Goal: Task Accomplishment & Management: Complete application form

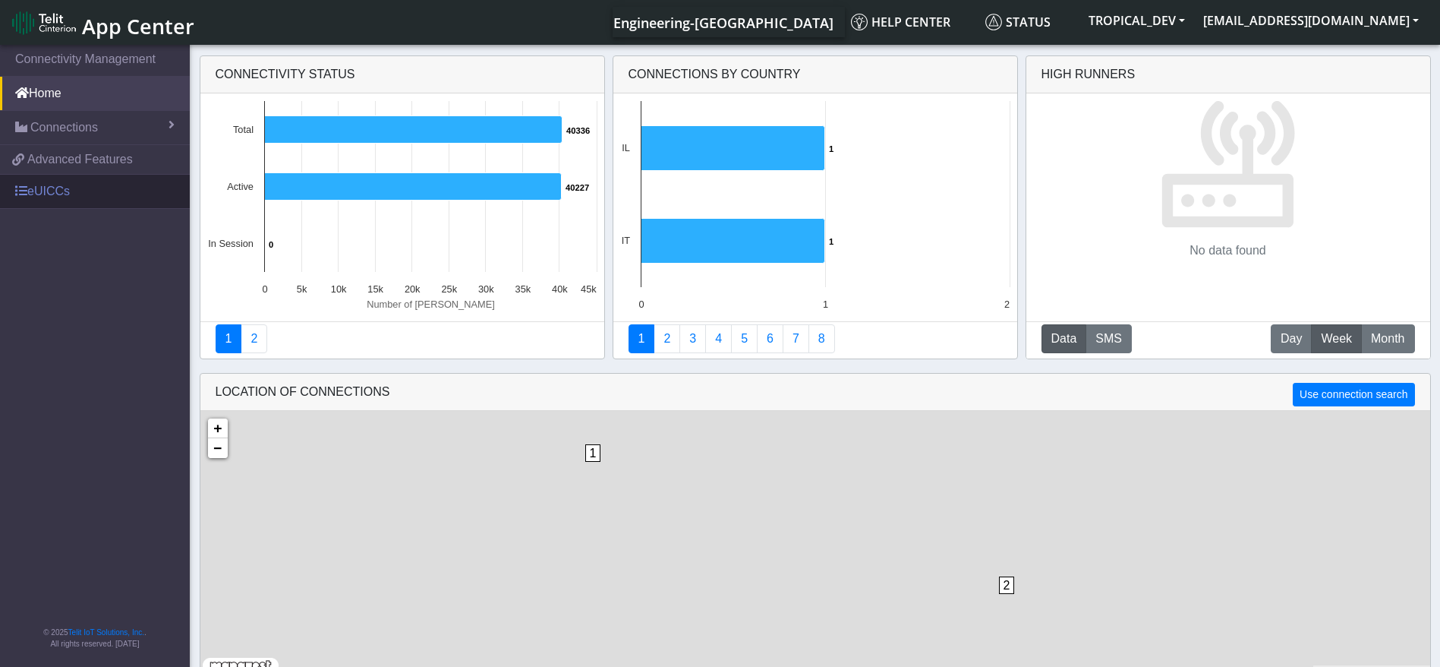
click at [90, 207] on link "eUICCs" at bounding box center [95, 191] width 190 height 33
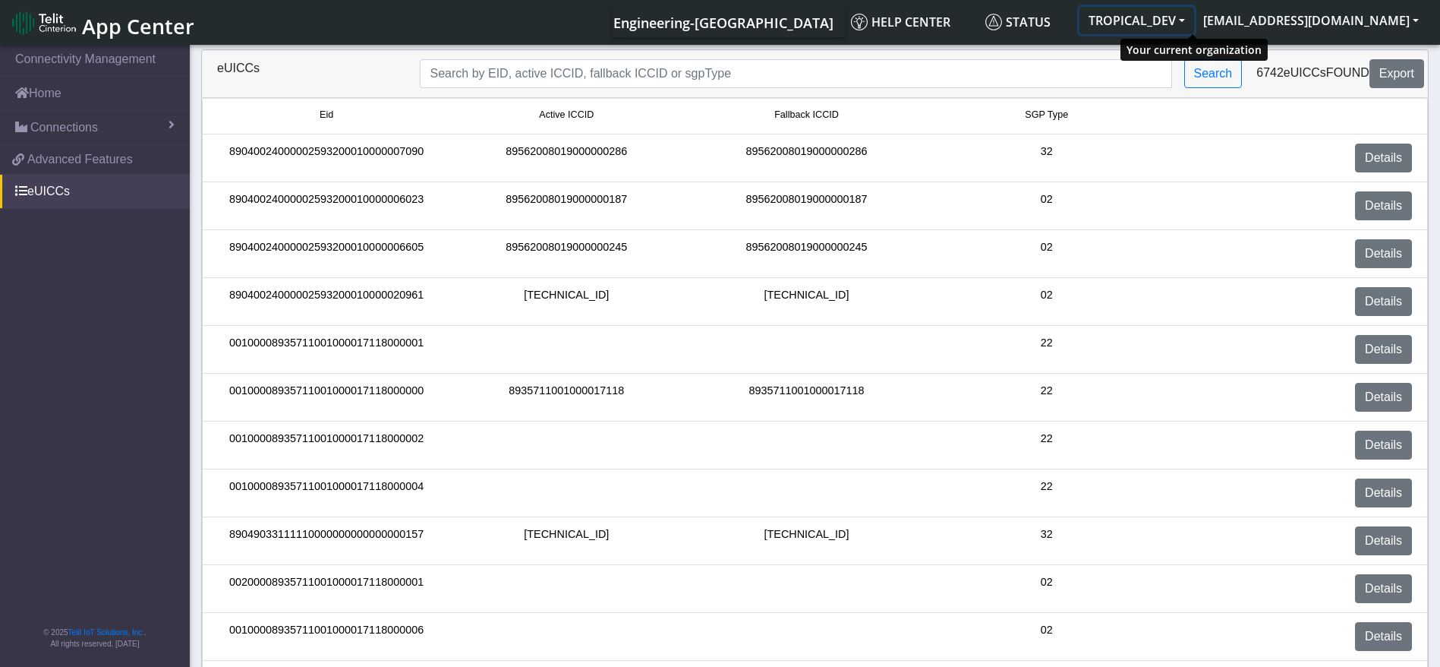
click at [1187, 15] on button "TROPICAL_DEV" at bounding box center [1137, 20] width 115 height 27
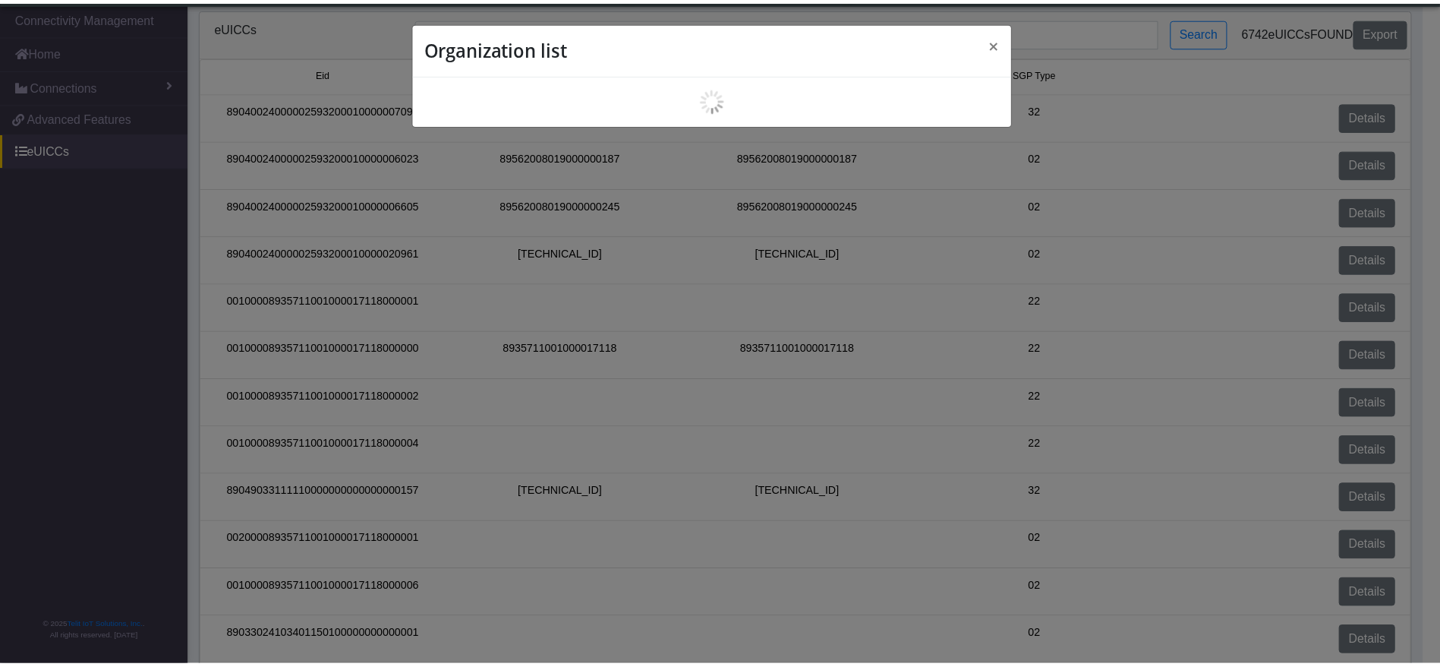
scroll to position [5, 0]
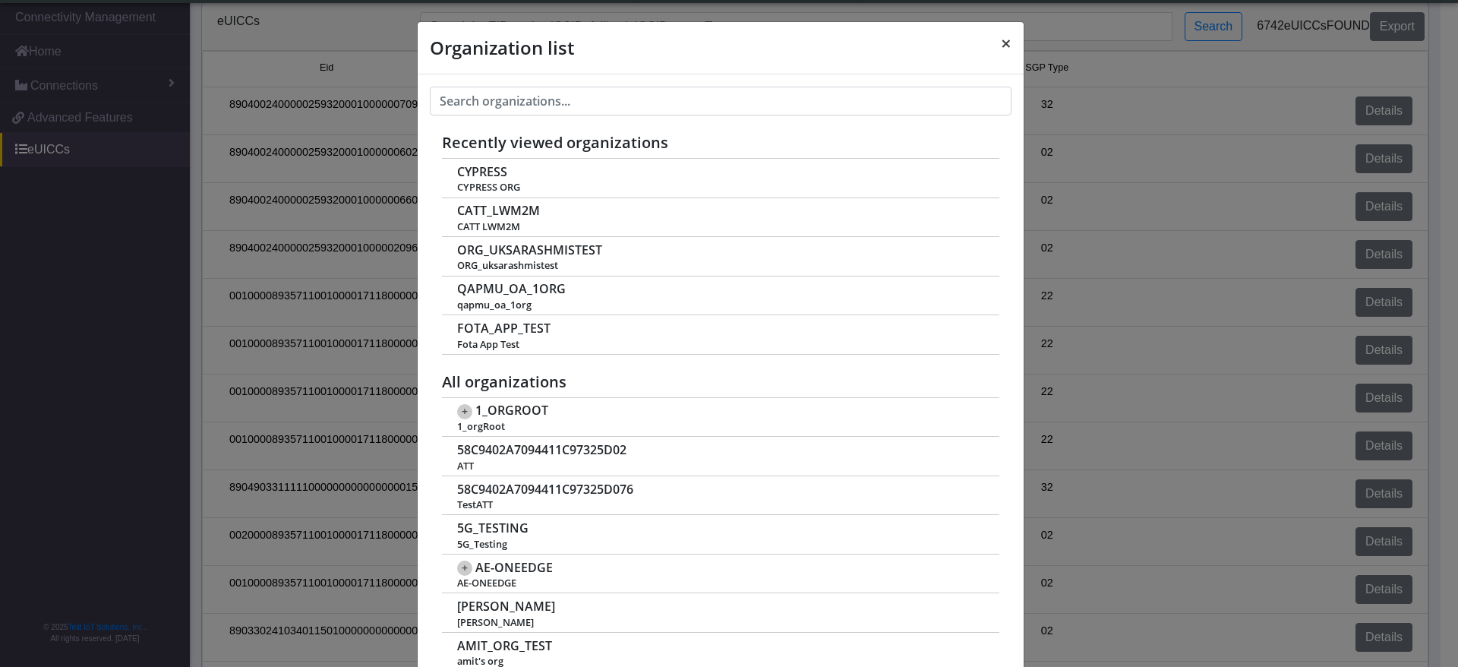
click at [989, 43] on button "×" at bounding box center [1006, 43] width 35 height 43
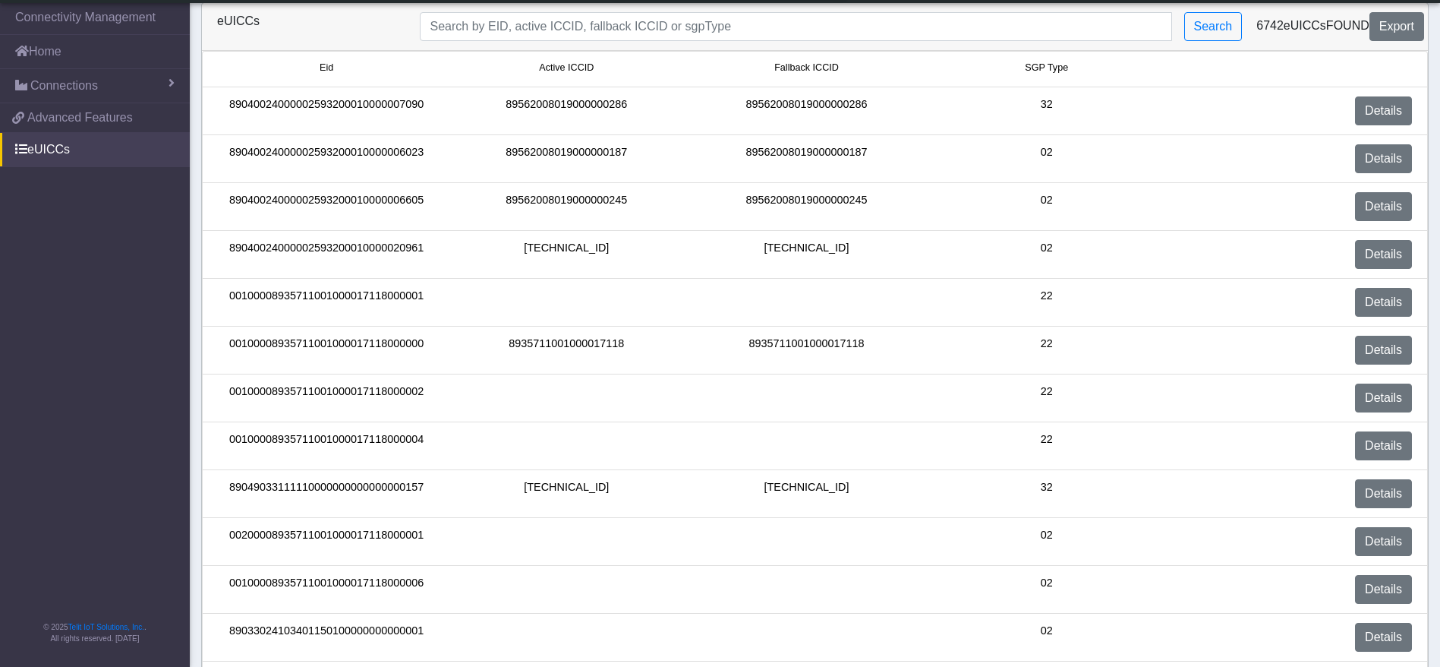
scroll to position [0, 0]
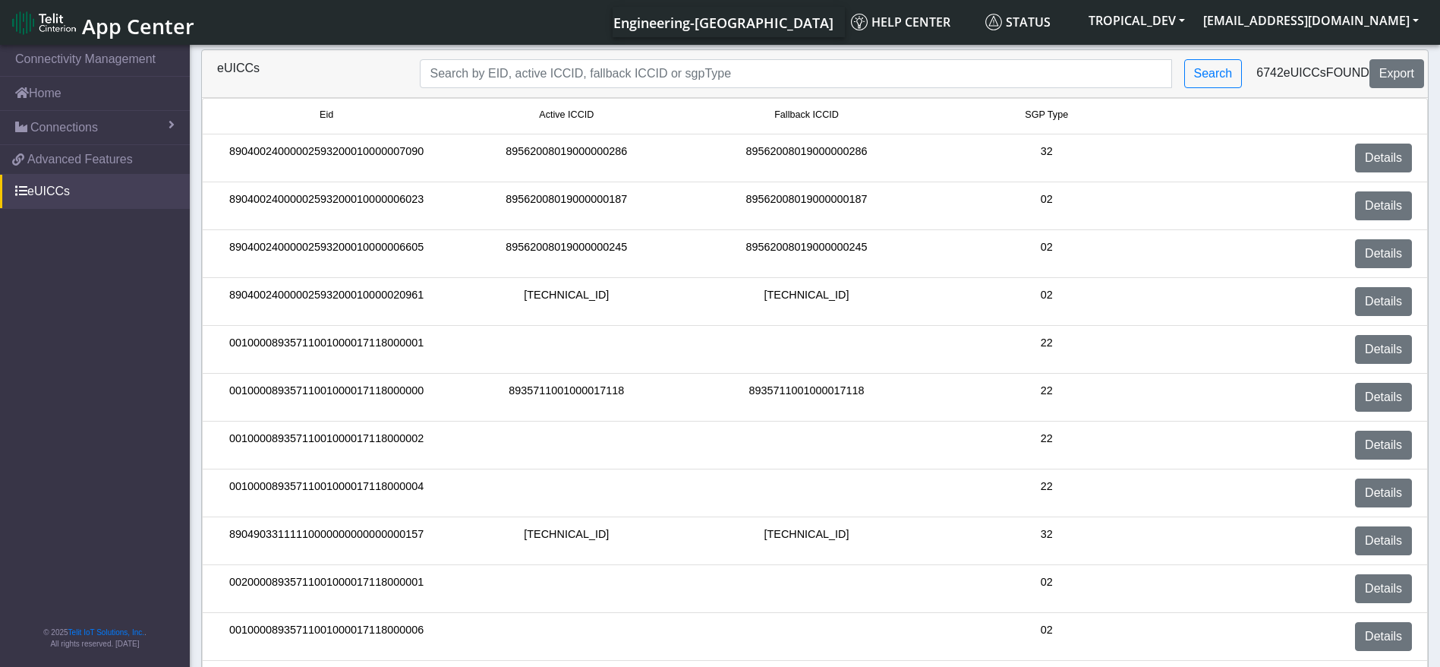
drag, startPoint x: 67, startPoint y: 270, endPoint x: 67, endPoint y: 259, distance: 11.4
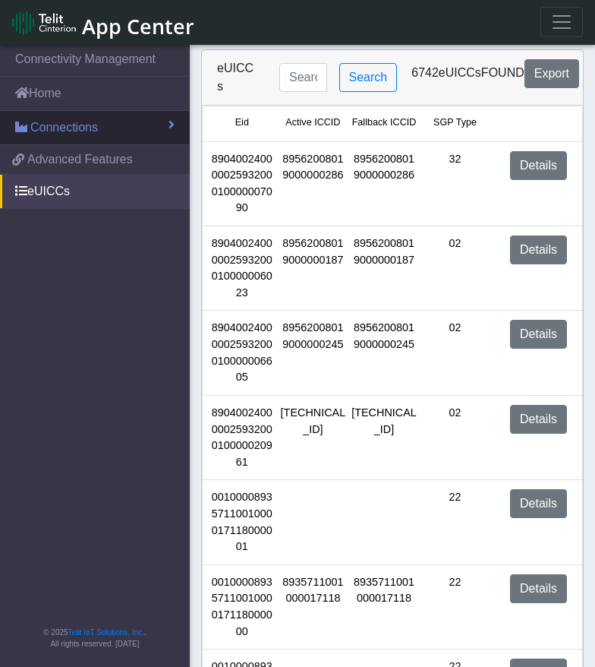
click at [76, 111] on link "Connections" at bounding box center [95, 127] width 190 height 33
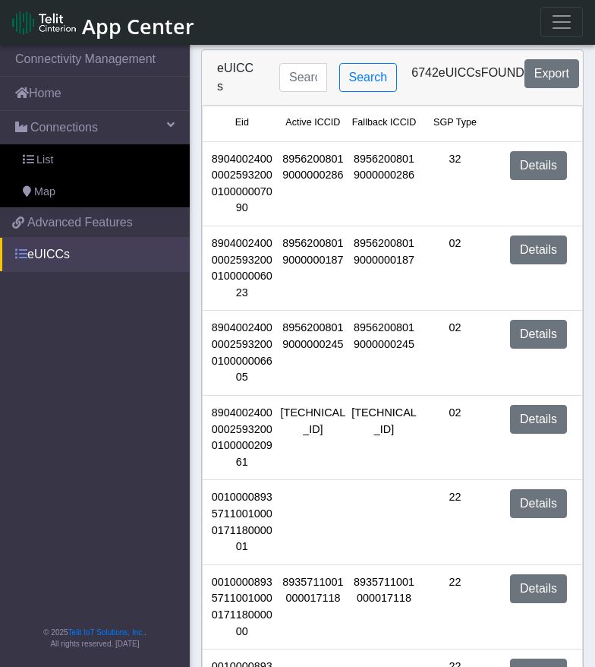
click at [58, 256] on link "eUICCs" at bounding box center [95, 254] width 190 height 33
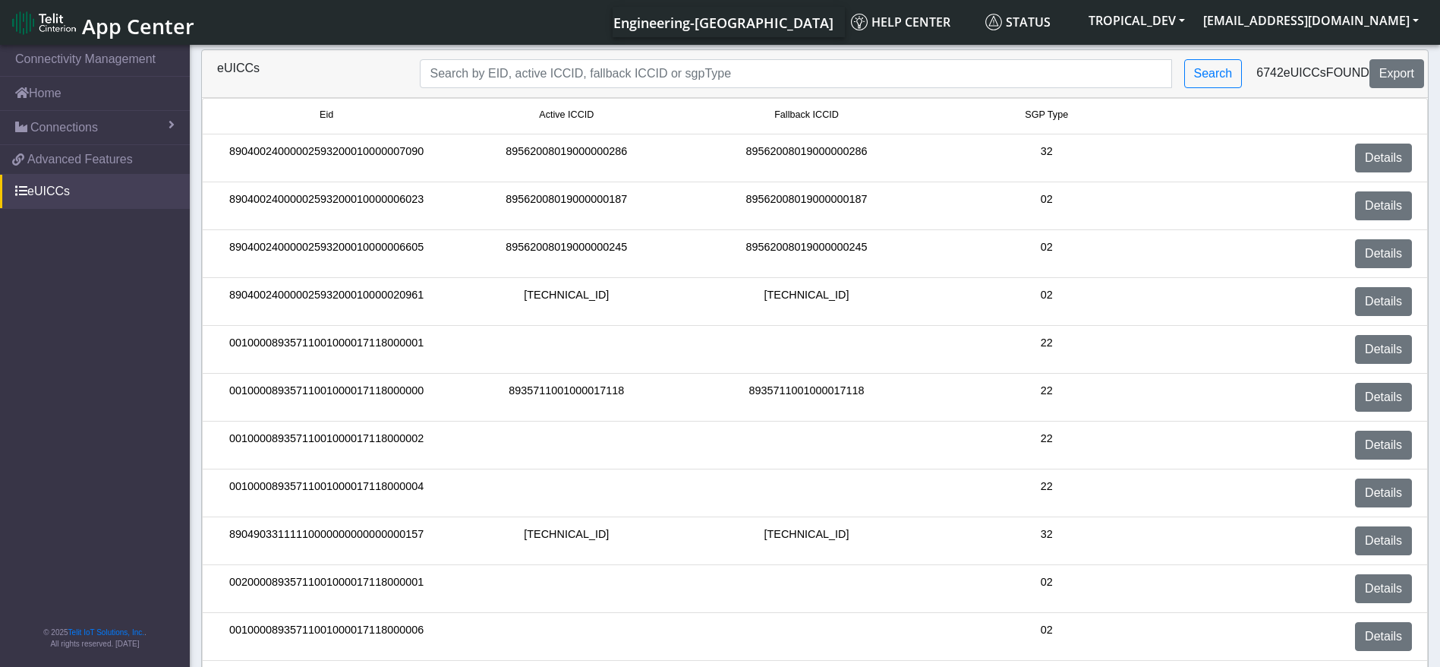
drag, startPoint x: 49, startPoint y: 48, endPoint x: 52, endPoint y: 34, distance: 14.0
click at [47, 46] on link "Connectivity Management" at bounding box center [95, 59] width 190 height 33
click at [52, 34] on img at bounding box center [44, 23] width 64 height 24
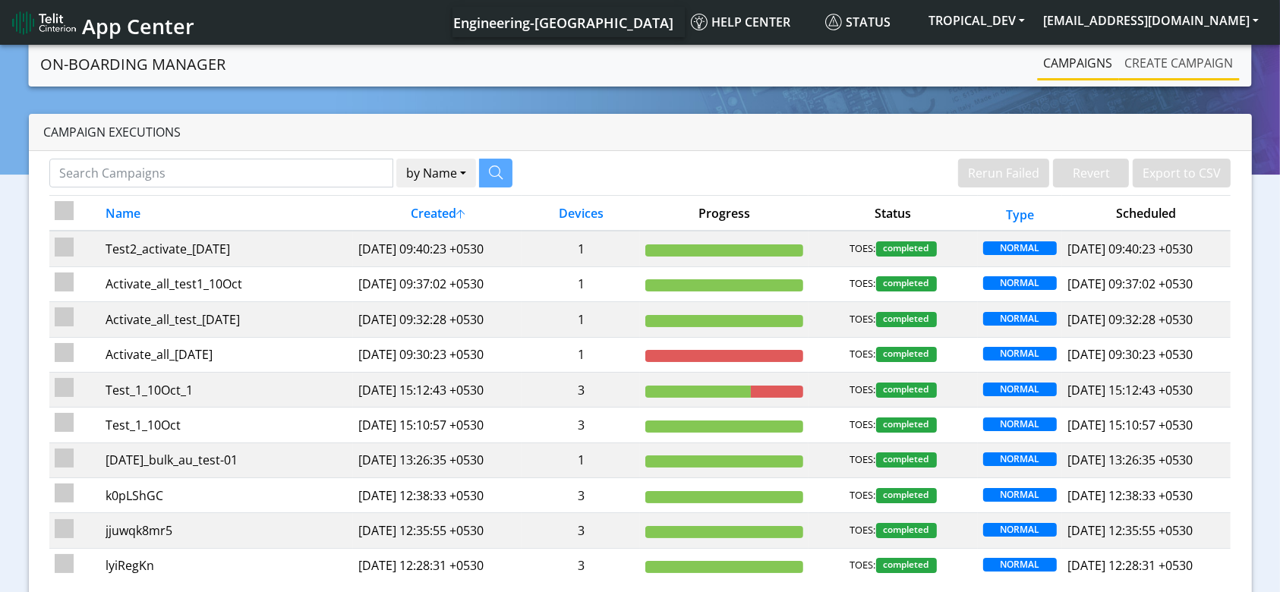
click at [1148, 64] on link "Create campaign" at bounding box center [1179, 63] width 121 height 30
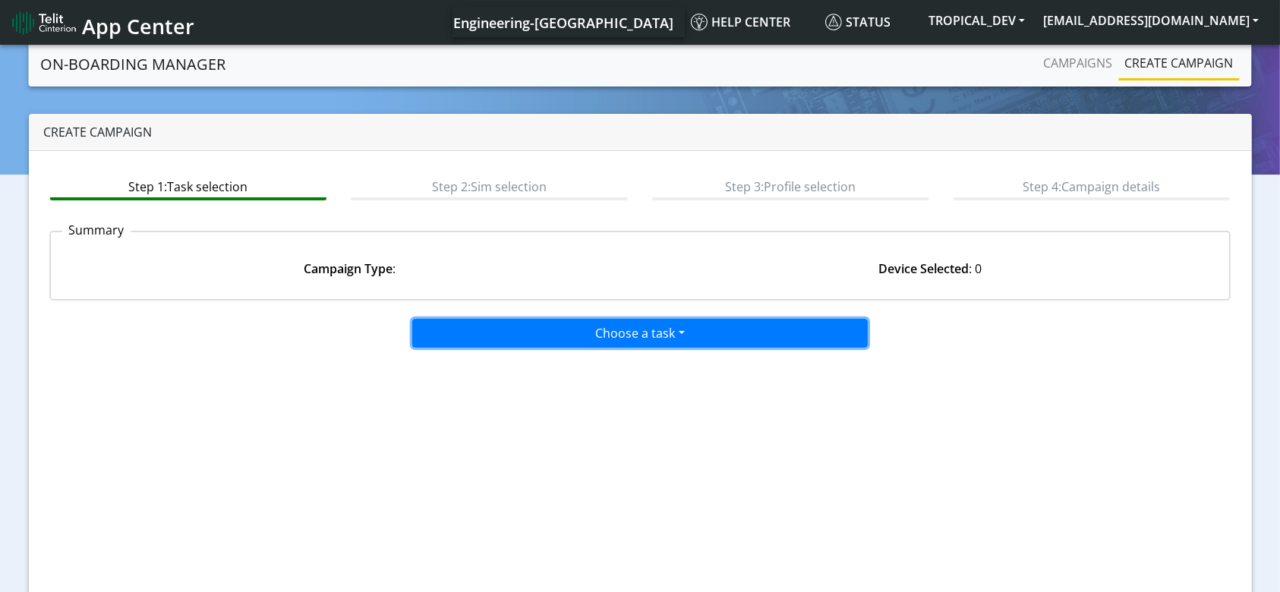
click at [585, 334] on button "Choose a task" at bounding box center [640, 333] width 456 height 29
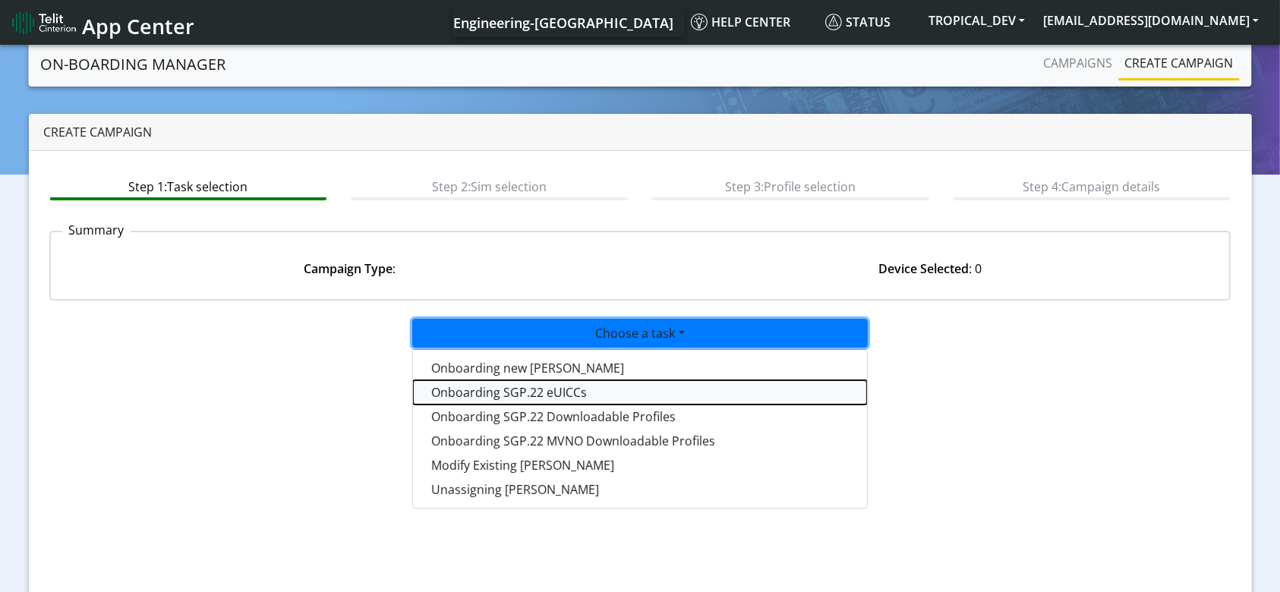
click at [556, 393] on tasksgp22eUICC-dropdown "Onboarding SGP.22 eUICCs" at bounding box center [640, 392] width 454 height 24
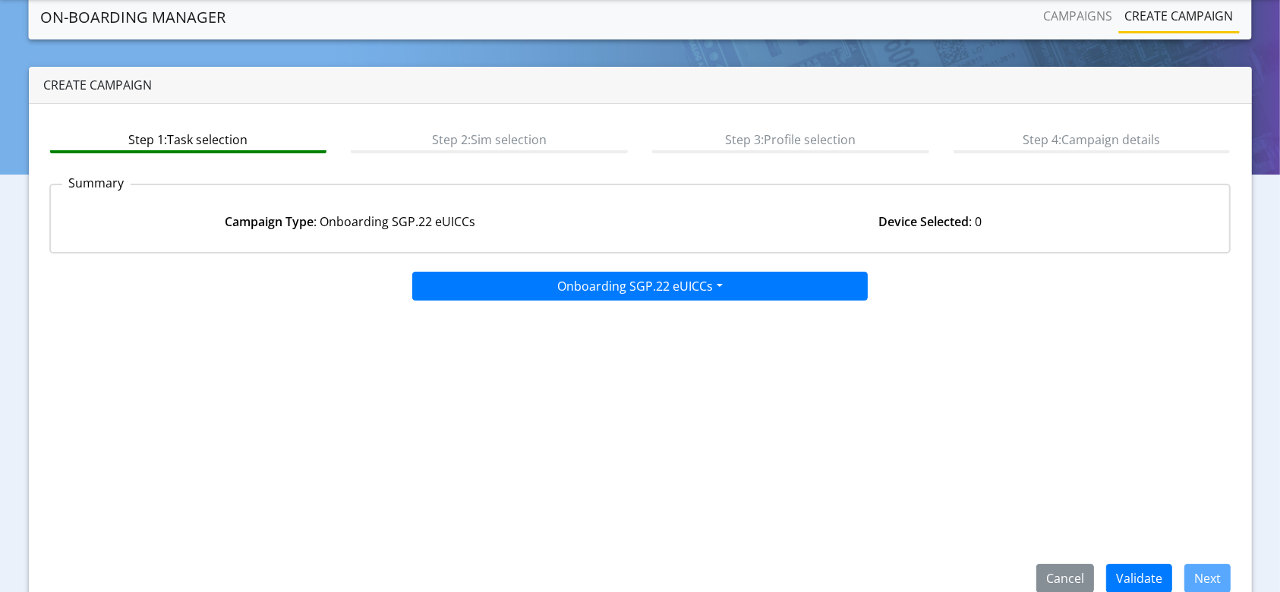
scroll to position [73, 0]
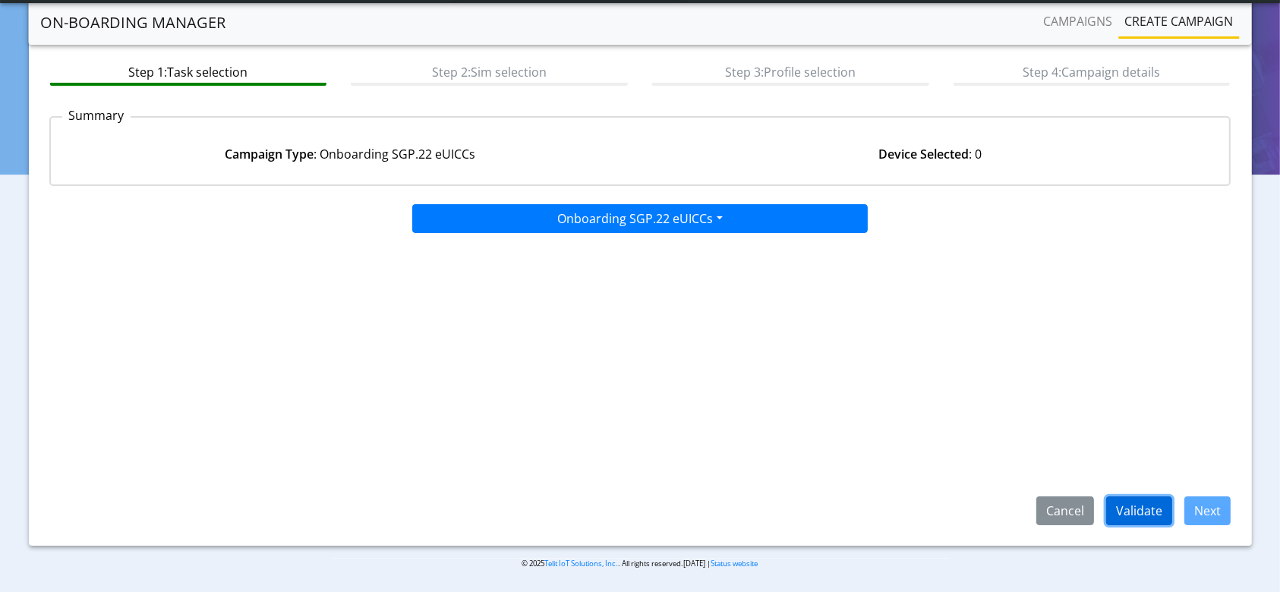
click at [1134, 513] on button "Validate" at bounding box center [1139, 511] width 66 height 29
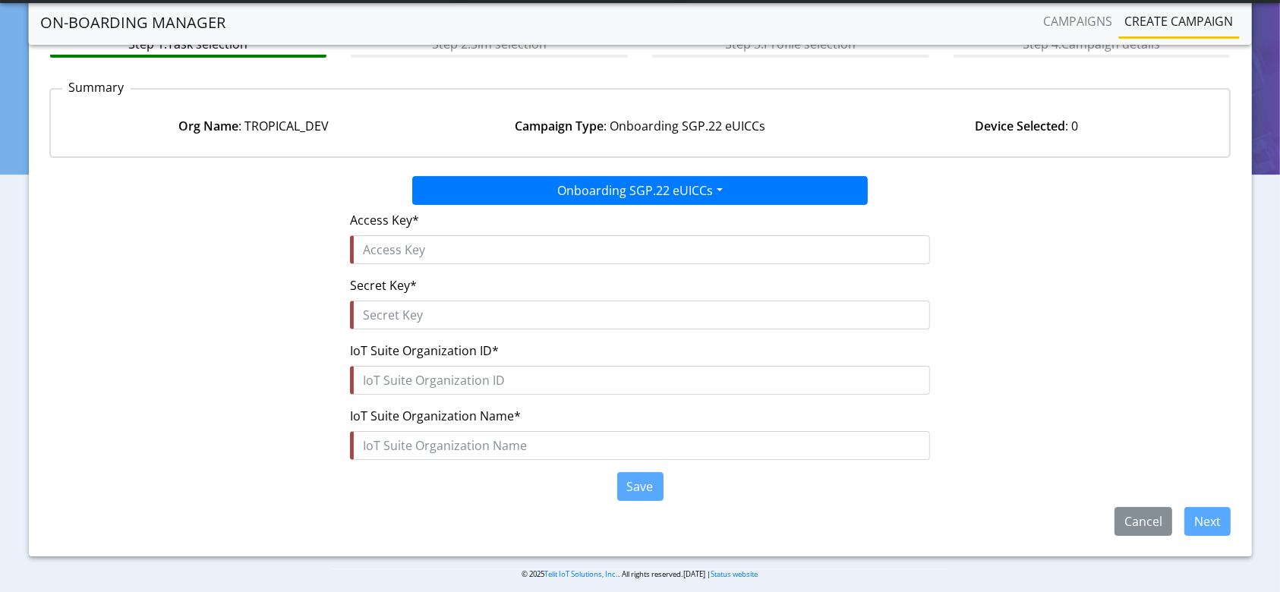
scroll to position [0, 0]
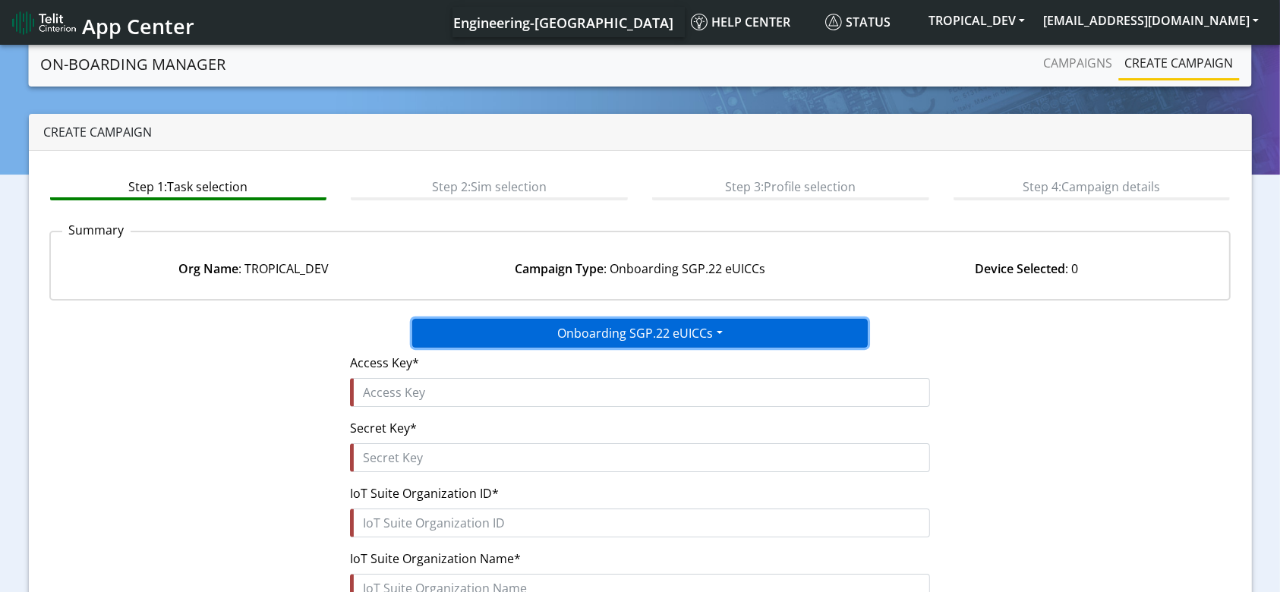
click at [795, 339] on button "Onboarding SGP.22 eUICCs" at bounding box center [640, 333] width 456 height 29
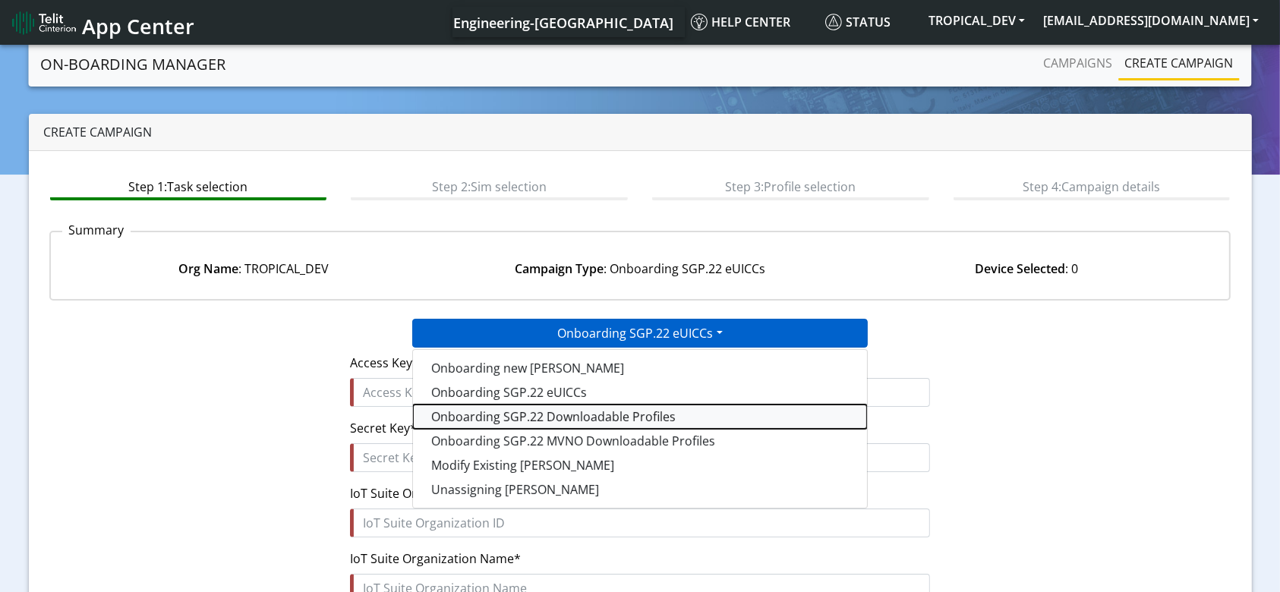
click at [616, 416] on tasksgp22profile-dropdown "Onboarding SGP.22 Downloadable Profiles" at bounding box center [640, 417] width 454 height 24
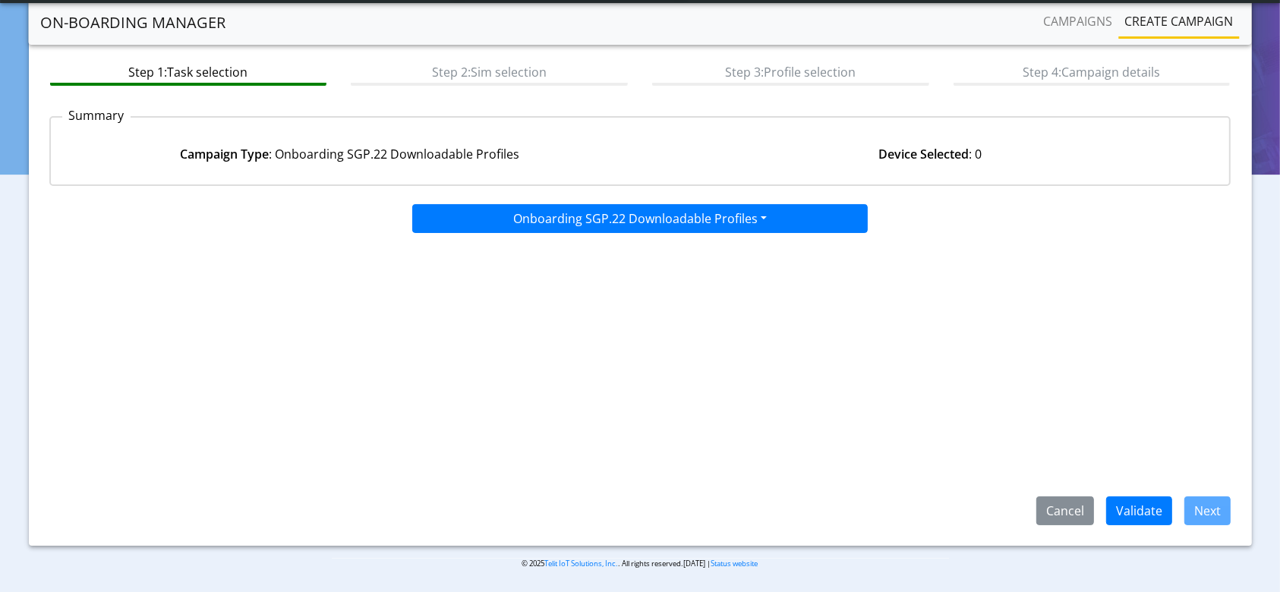
scroll to position [73, 0]
click at [1144, 508] on button "Validate" at bounding box center [1139, 511] width 66 height 29
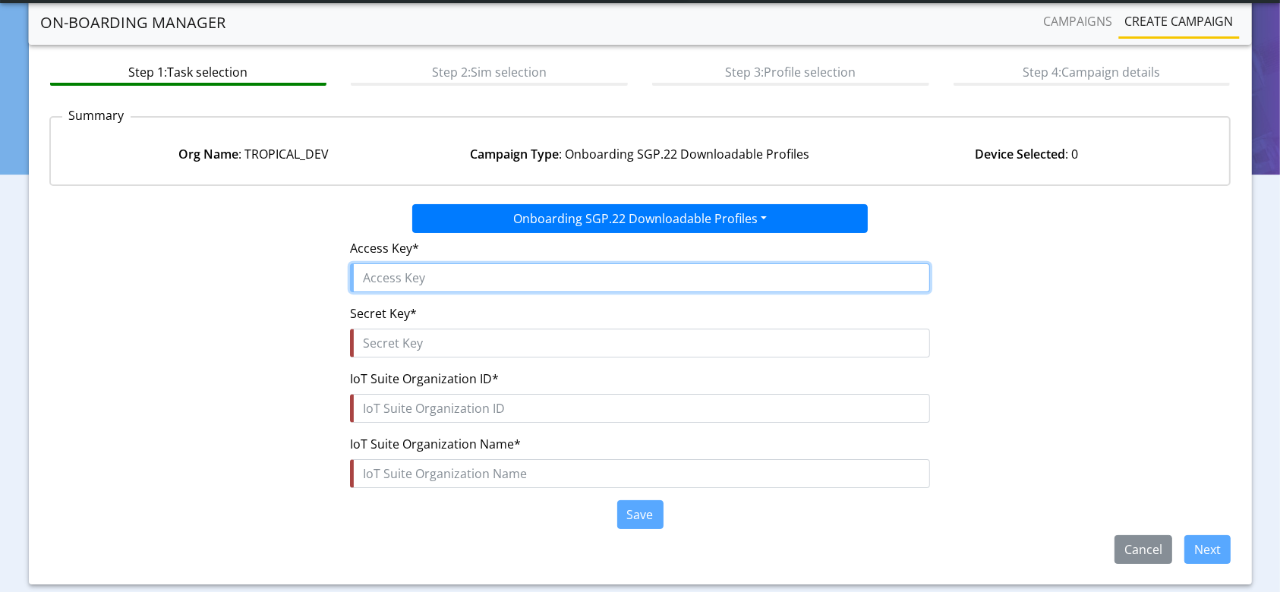
click at [428, 277] on input "text" at bounding box center [639, 277] width 579 height 29
paste input "jzTGDIeOtT1AeP77BHAF"
type input "jzTGDIeOtT1AeP77BHAF"
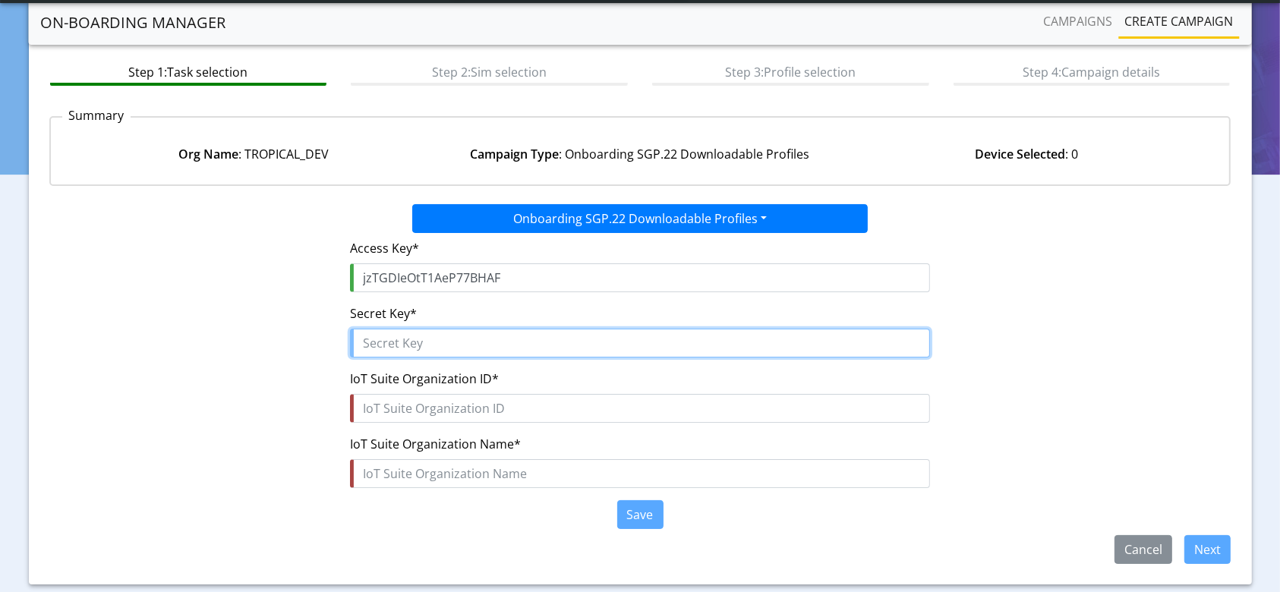
click at [468, 337] on input "text" at bounding box center [639, 343] width 579 height 29
paste input "mJO1hHKDZpivh7XsNUH3vad01S$w56HPxNCkt5uQ"
type input "mJO1hHKDZpivh7XsNUH3vad01S$w56HPxNCkt5uQ"
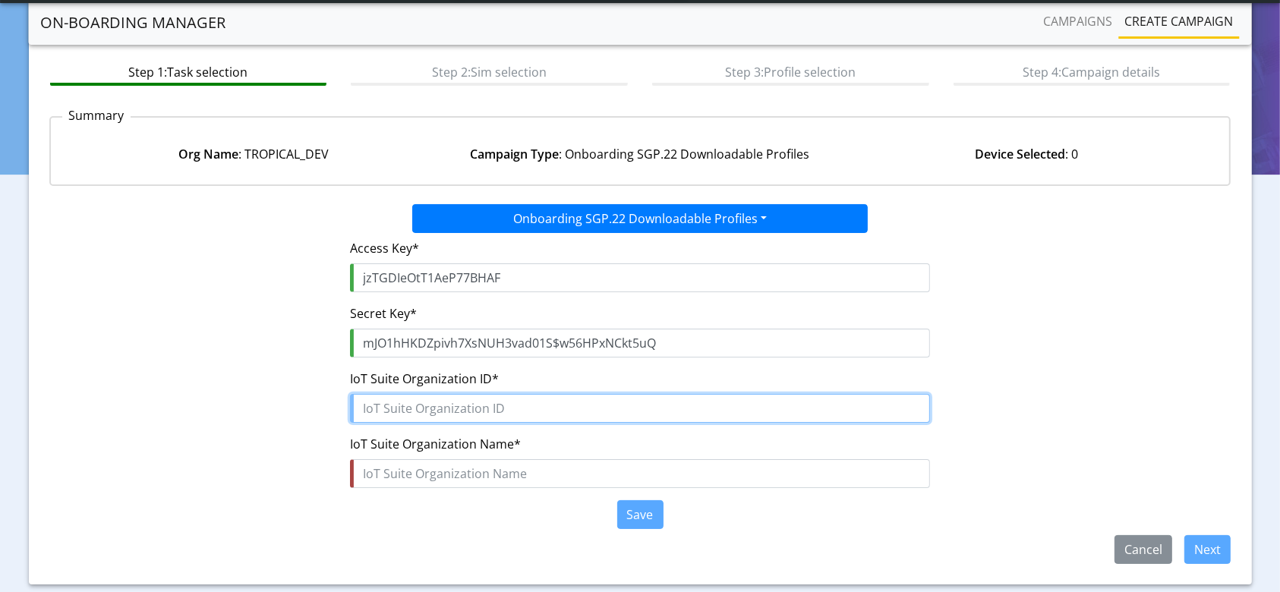
click at [453, 415] on input "text" at bounding box center [639, 408] width 579 height 29
type input "T"
click at [654, 404] on input "text" at bounding box center [639, 408] width 579 height 29
paste input "2efffd48-d95b-4de5-b8c0-02aada192490"
type input "2efffd48-d95b-4de5-b8c0-02aada192490"
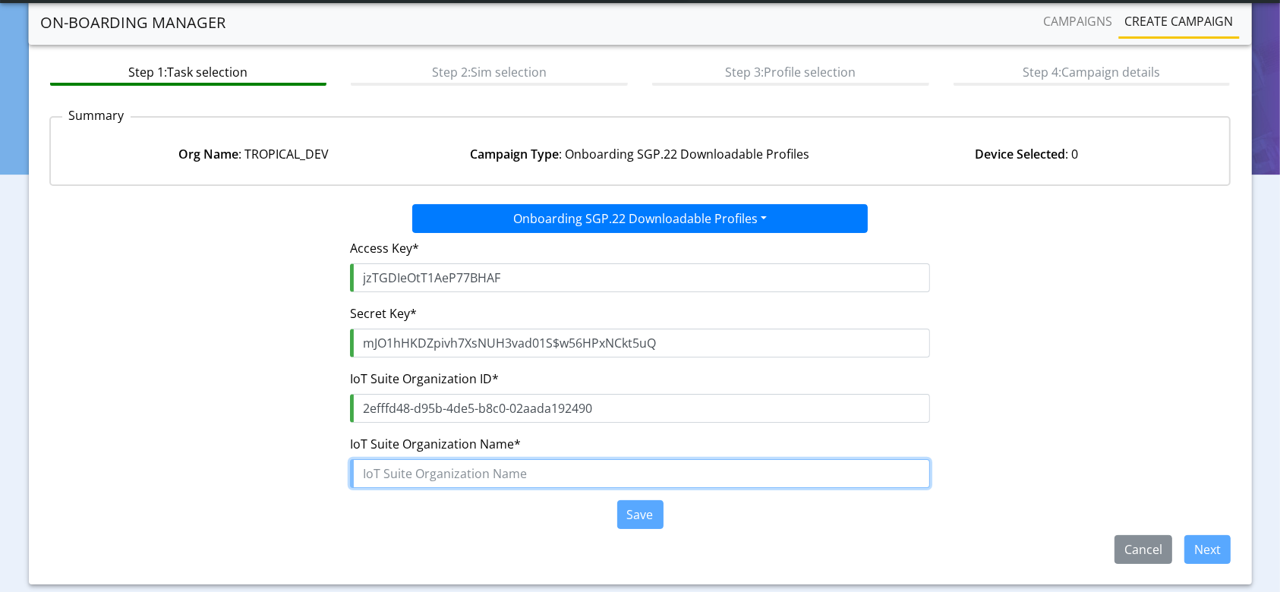
click at [498, 468] on input "text" at bounding box center [639, 473] width 579 height 29
type input "TROPICAL_DEV"
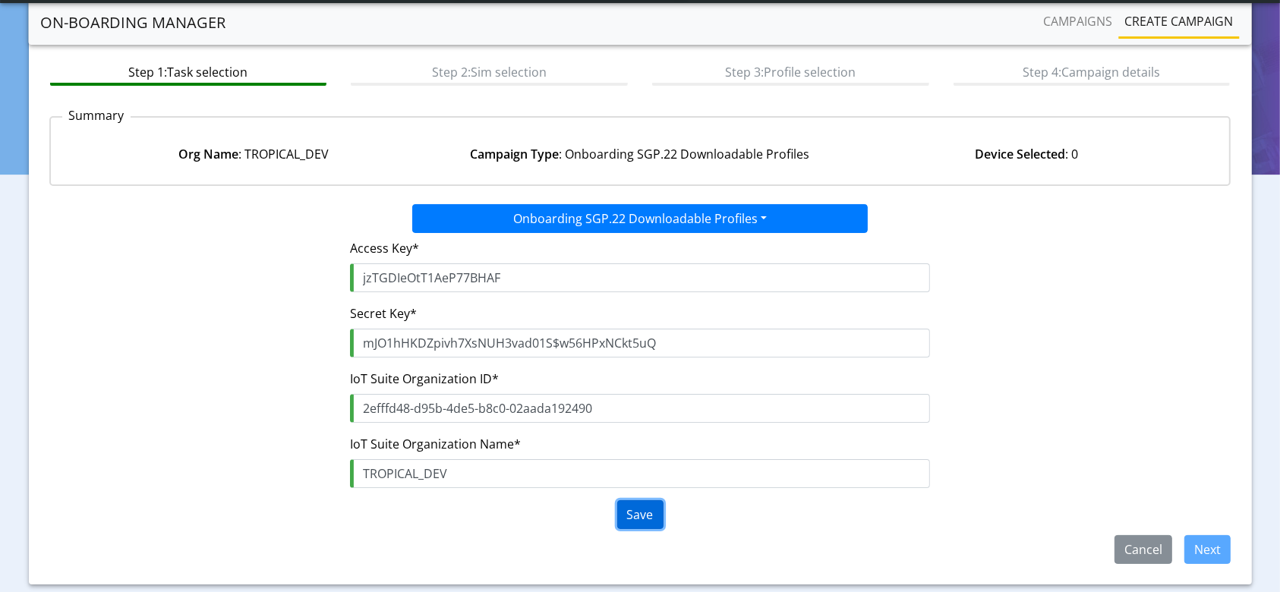
click at [643, 517] on button "Save" at bounding box center [640, 514] width 46 height 29
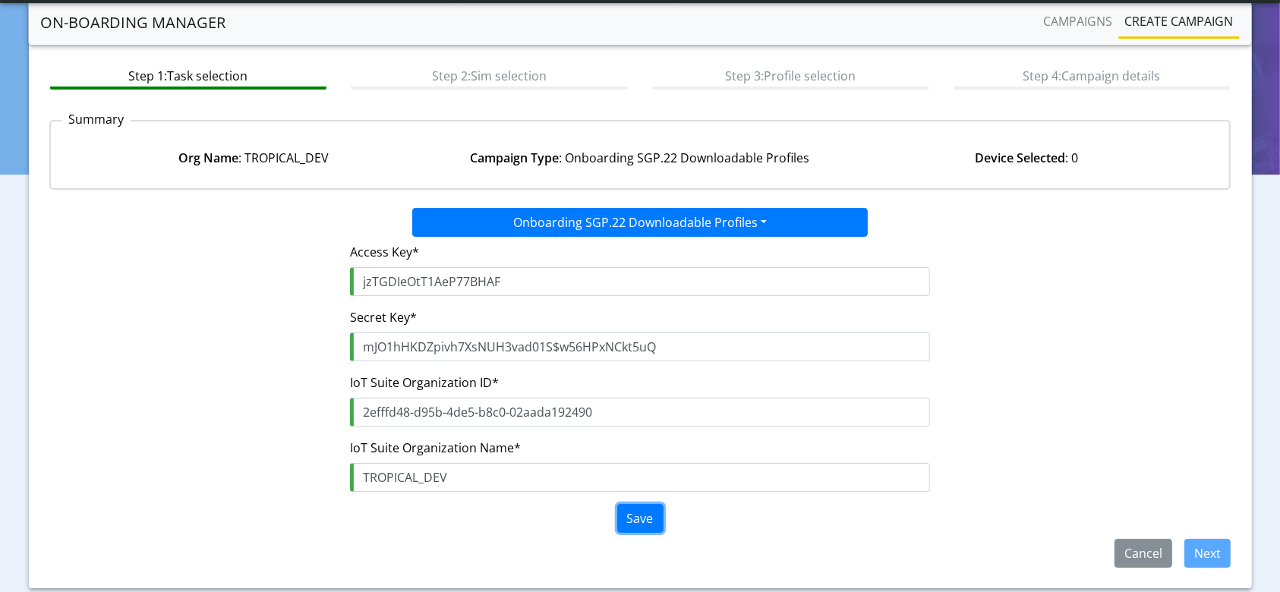
scroll to position [101, 0]
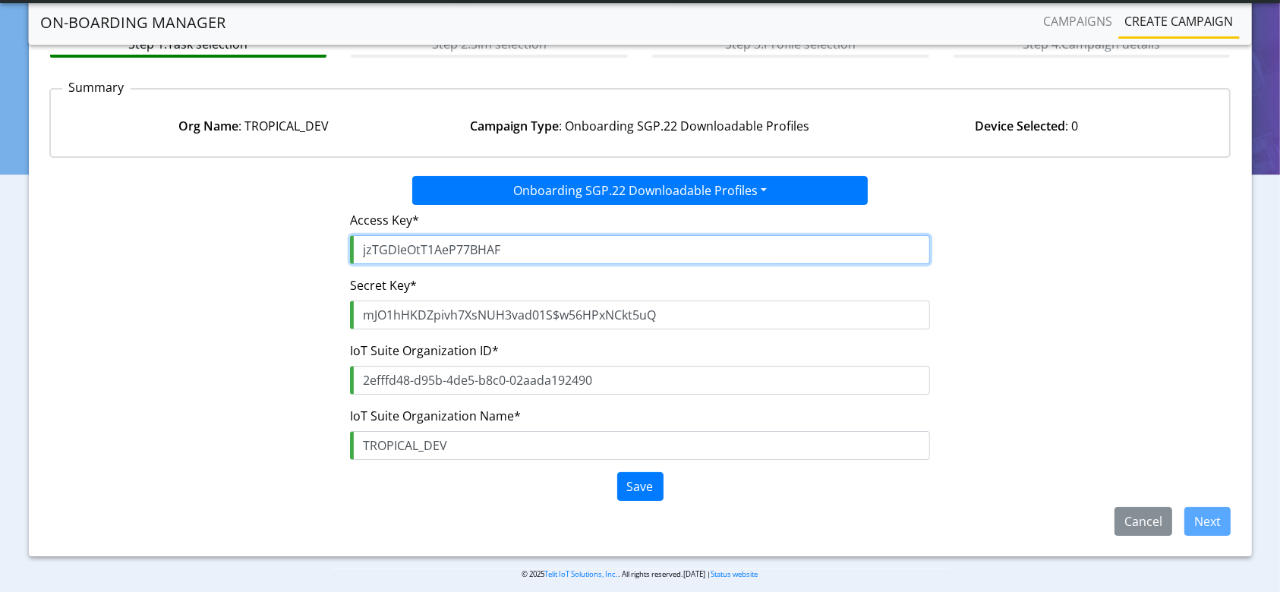
drag, startPoint x: 522, startPoint y: 243, endPoint x: 0, endPoint y: 243, distance: 522.4
click at [0, 243] on section "On-Boarding Manager Campaigns Create campaign Create campaign Step 1: Task sele…" at bounding box center [640, 251] width 1280 height 705
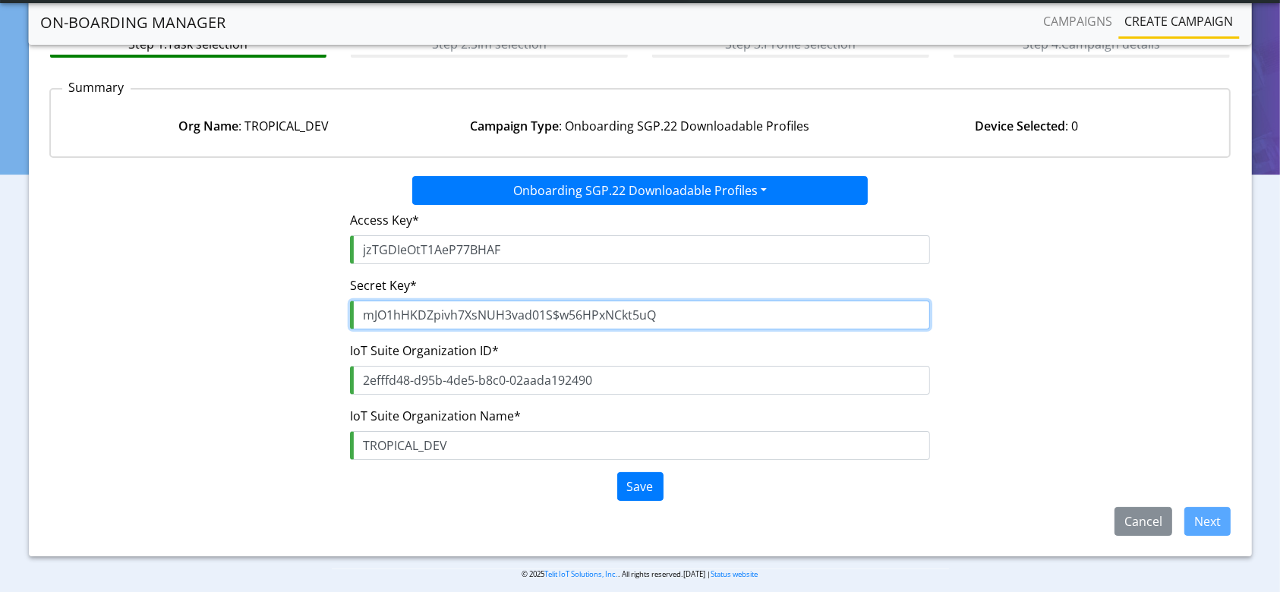
drag, startPoint x: 670, startPoint y: 316, endPoint x: 0, endPoint y: 316, distance: 669.7
click at [0, 316] on section "On-Boarding Manager Campaigns Create campaign Create campaign Step 1: Task sele…" at bounding box center [640, 251] width 1280 height 705
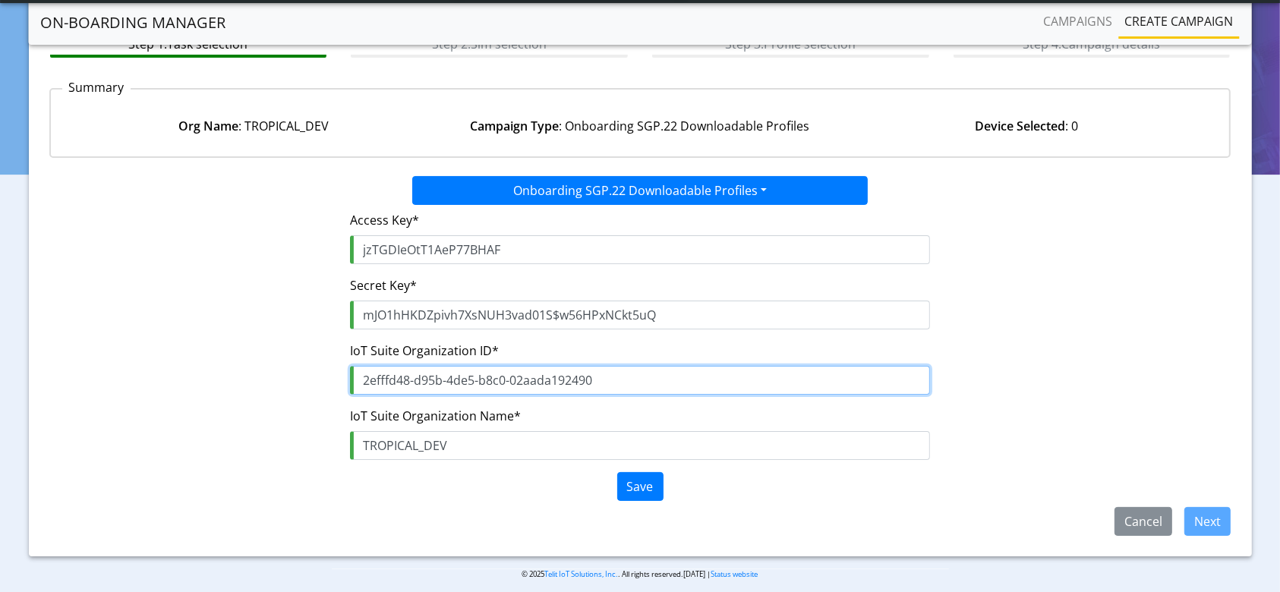
drag, startPoint x: 635, startPoint y: 383, endPoint x: 167, endPoint y: 370, distance: 467.9
click at [167, 370] on div "Access Key* jzTGDIeOtT1AeP77BHAF Secret Key* mJO1hHKDZpivh7XsNUH3vad01S$w56HPxN…" at bounding box center [640, 356] width 1205 height 302
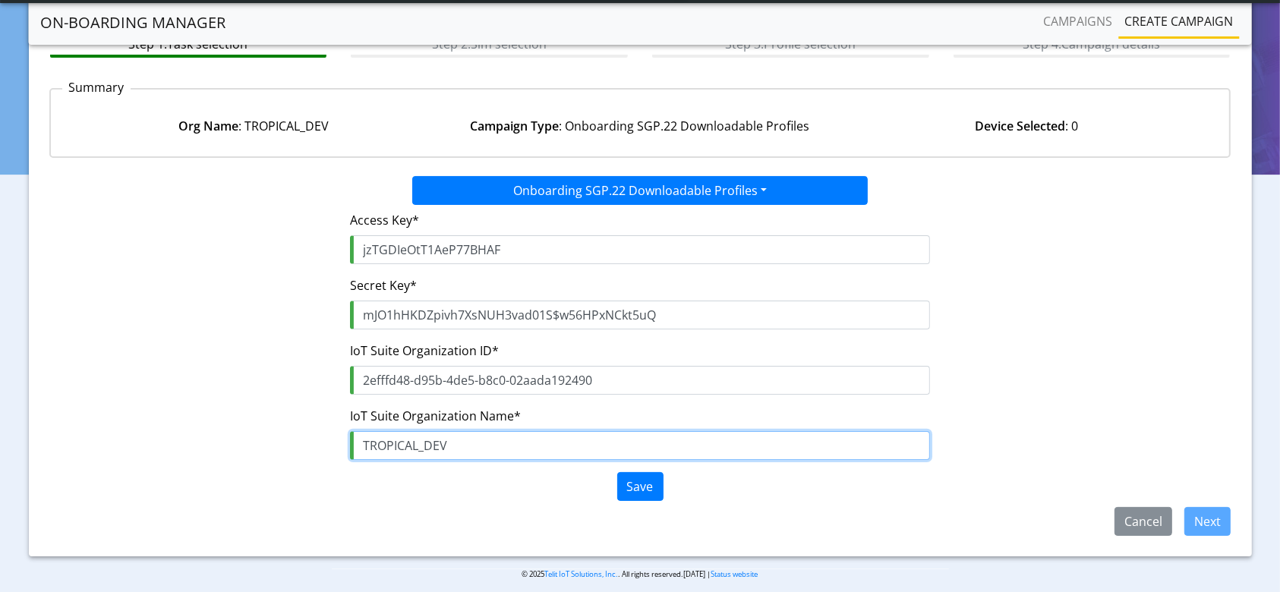
click at [472, 453] on input "TROPICAL_DEV" at bounding box center [639, 445] width 579 height 29
drag, startPoint x: 507, startPoint y: 434, endPoint x: 251, endPoint y: 434, distance: 256.6
click at [251, 434] on div "Access Key* jzTGDIeOtT1AeP77BHAF Secret Key* mJO1hHKDZpivh7XsNUH3vad01S$w56HPxN…" at bounding box center [640, 356] width 1205 height 302
paste input "rspm_admin"
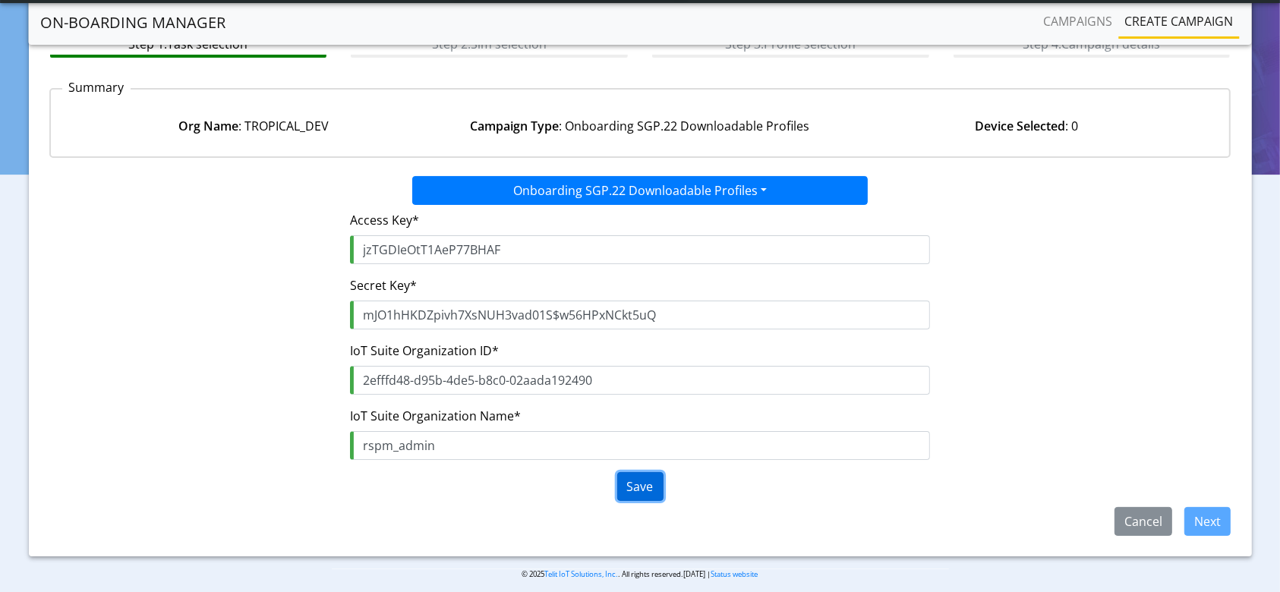
click at [637, 482] on button "Save" at bounding box center [640, 486] width 46 height 29
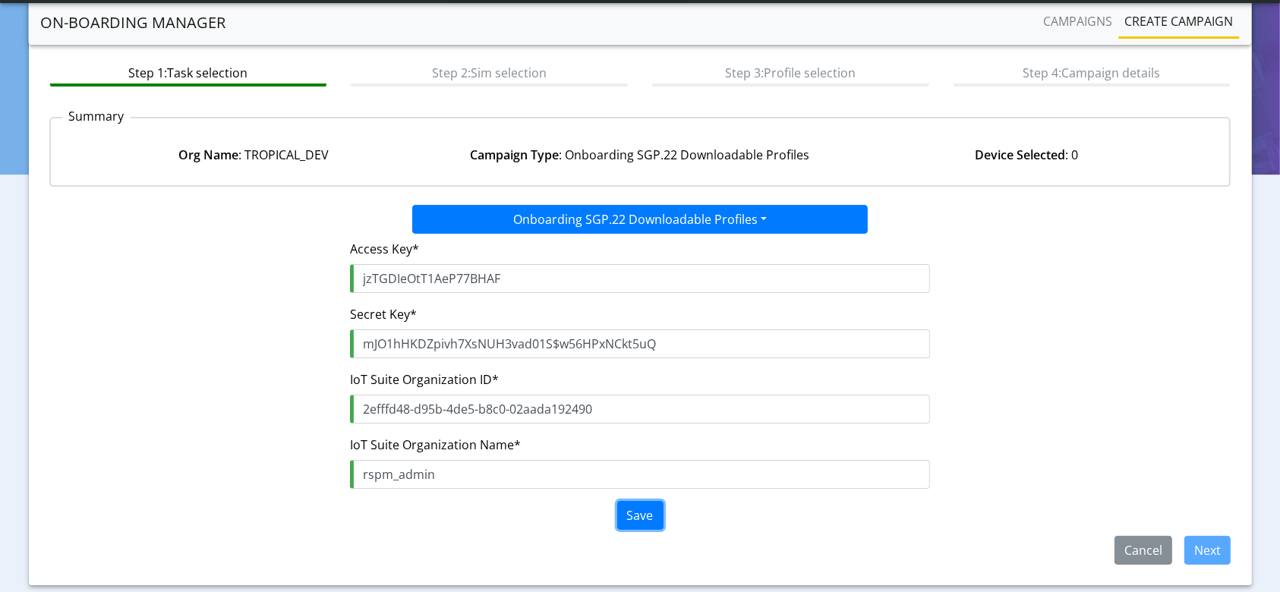
scroll to position [109, 0]
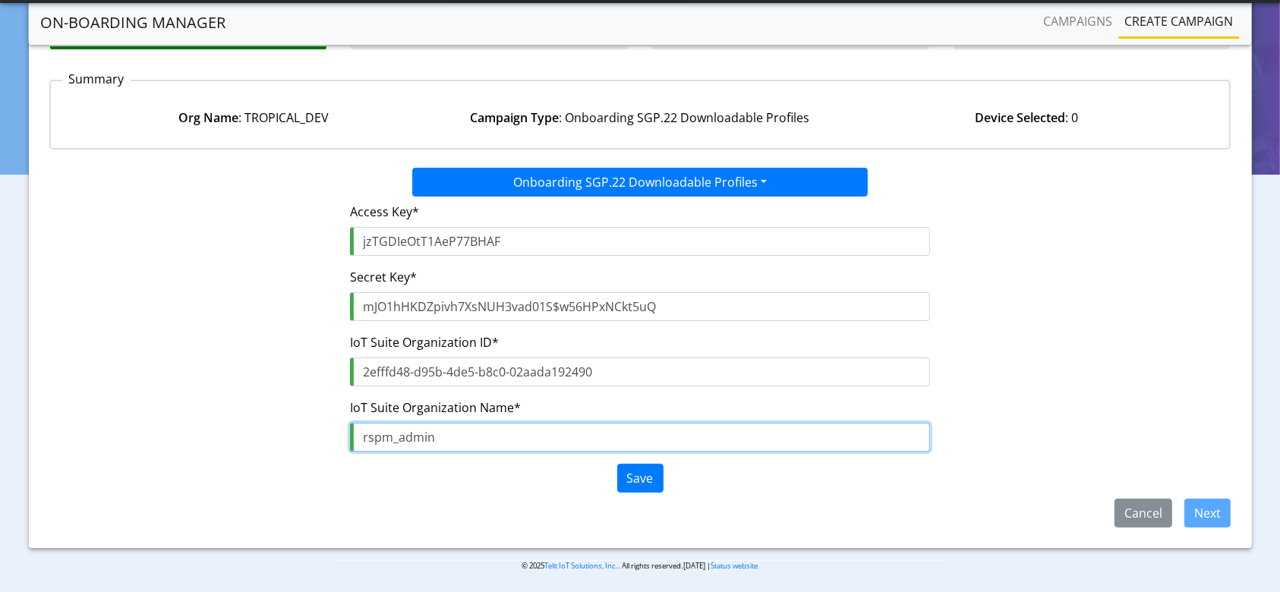
drag, startPoint x: 517, startPoint y: 434, endPoint x: 260, endPoint y: 429, distance: 257.4
click at [260, 429] on div "Access Key* jzTGDIeOtT1AeP77BHAF Secret Key* mJO1hHKDZpivh7XsNUH3vad01S$w56HPxN…" at bounding box center [640, 348] width 1205 height 302
paste input "bridge-dev"
type input "rspmbridge-dev"
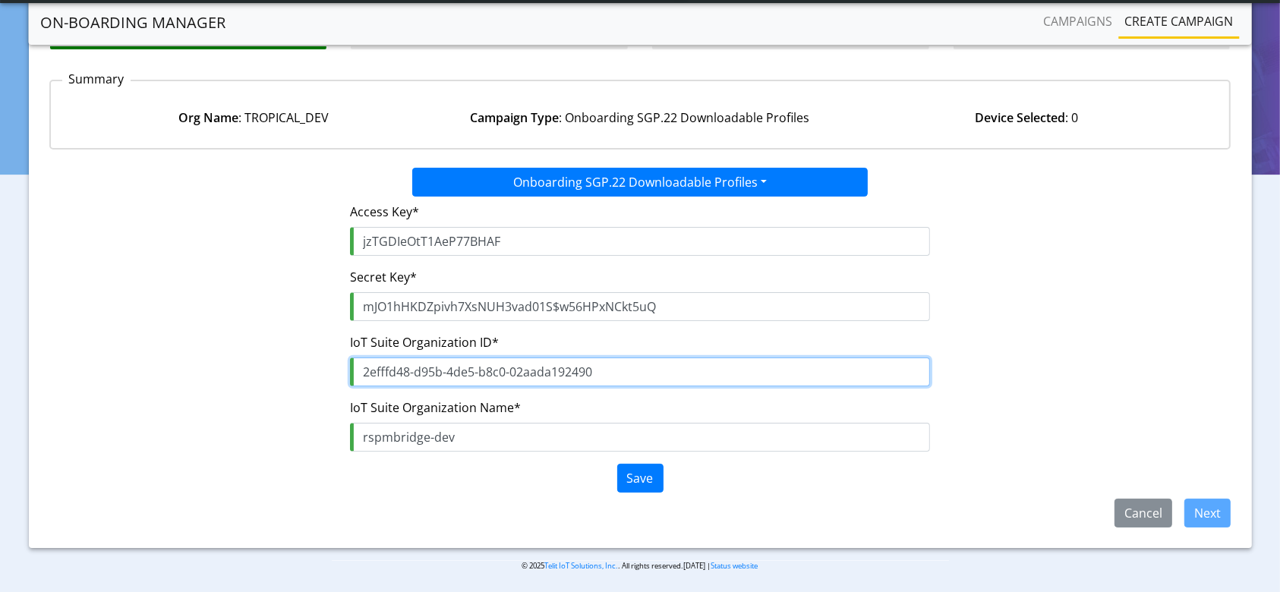
drag, startPoint x: 623, startPoint y: 361, endPoint x: 221, endPoint y: 372, distance: 402.6
click at [221, 372] on div "Access Key* jzTGDIeOtT1AeP77BHAF Secret Key* mJO1hHKDZpivh7XsNUH3vad01S$w56HPxN…" at bounding box center [640, 348] width 1205 height 302
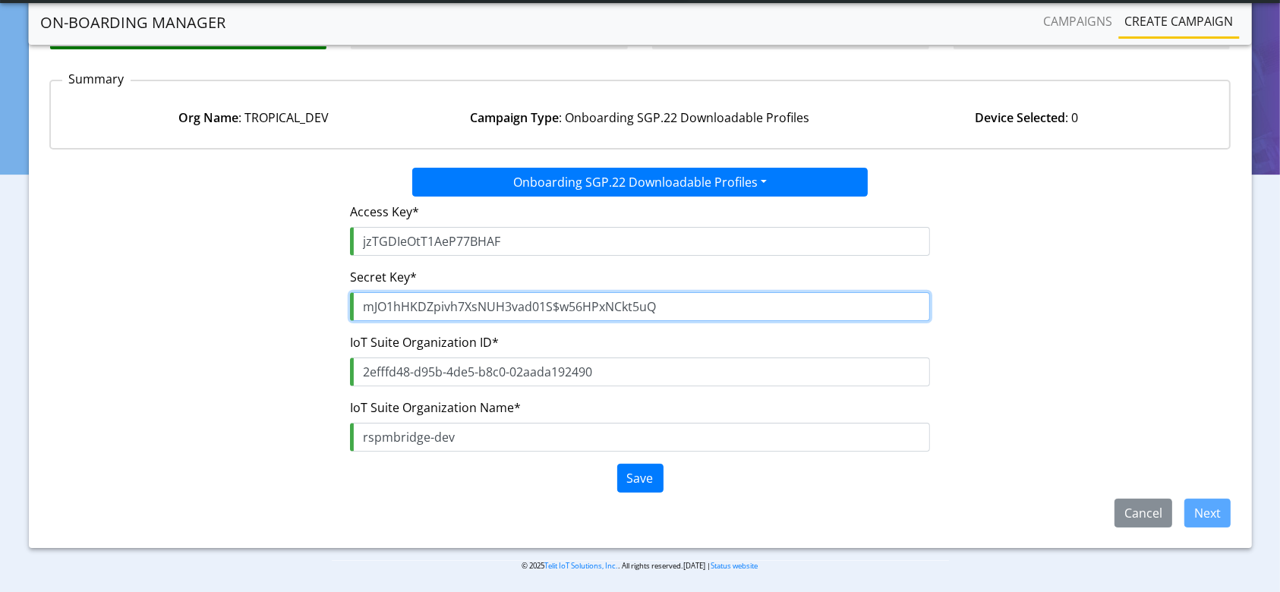
drag, startPoint x: 701, startPoint y: 307, endPoint x: 102, endPoint y: 297, distance: 599.2
click at [102, 297] on div "Access Key* jzTGDIeOtT1AeP77BHAF Secret Key* mJO1hHKDZpivh7XsNUH3vad01S$w56HPxN…" at bounding box center [640, 348] width 1205 height 302
paste input "yC4WJ$j1s7aFJL29Isg0UIkvE0U5Q43p6mZllhcS"
type input "yC4WJ$j1s7aFJL29Isg0UIkvE0U5Q43p6mZllhcS"
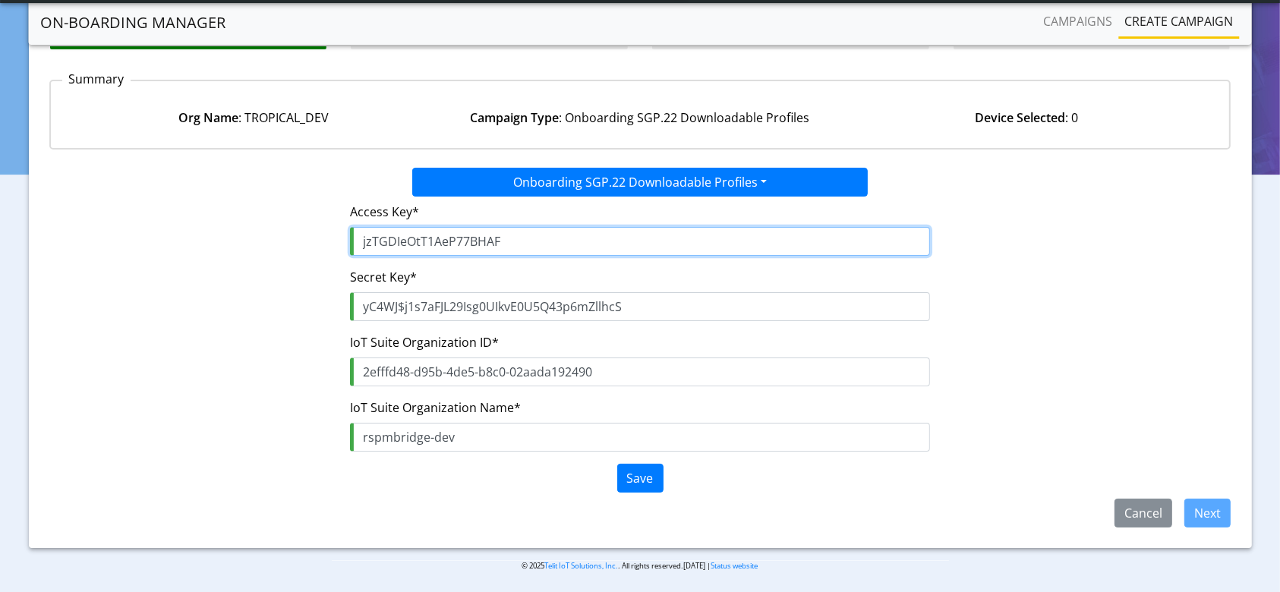
drag, startPoint x: 369, startPoint y: 219, endPoint x: 94, endPoint y: 219, distance: 274.9
click at [94, 219] on div "Access Key* jzTGDIeOtT1AeP77BHAF Secret Key* yC4WJ$j1s7aFJL29Isg0UIkvE0U5Q43p6m…" at bounding box center [640, 348] width 1205 height 302
paste input "DfU1dKWvvnSuFR06bt0Z"
type input "DfU1dKWvvnSuFR06bt0Z"
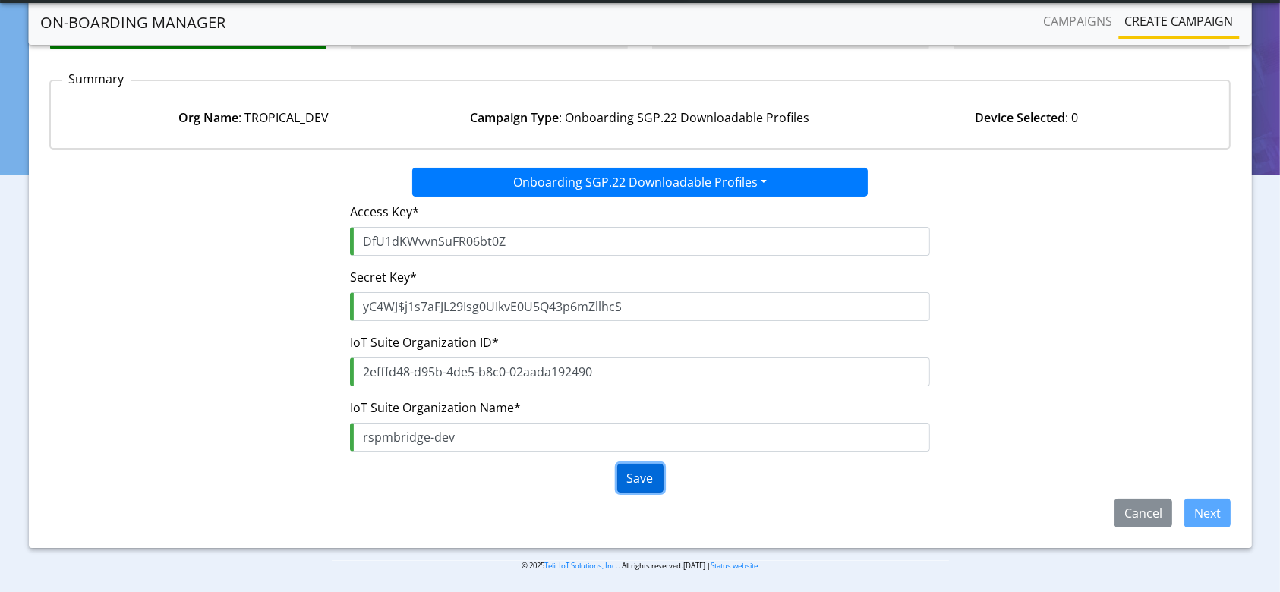
click at [644, 471] on button "Save" at bounding box center [640, 478] width 46 height 29
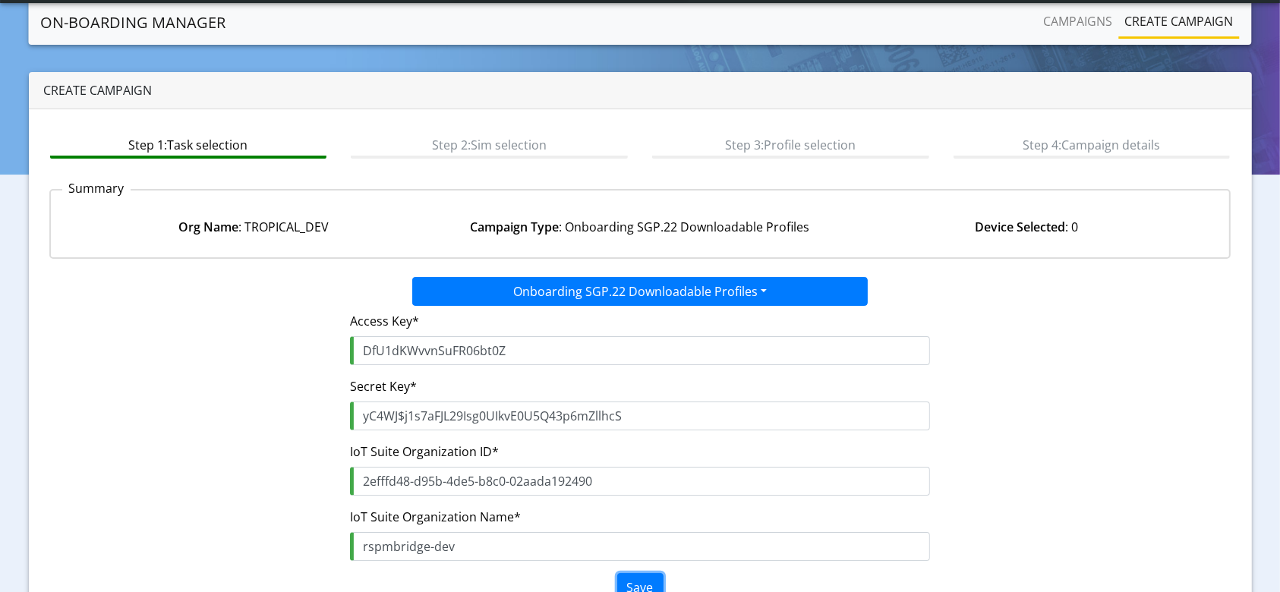
scroll to position [101, 0]
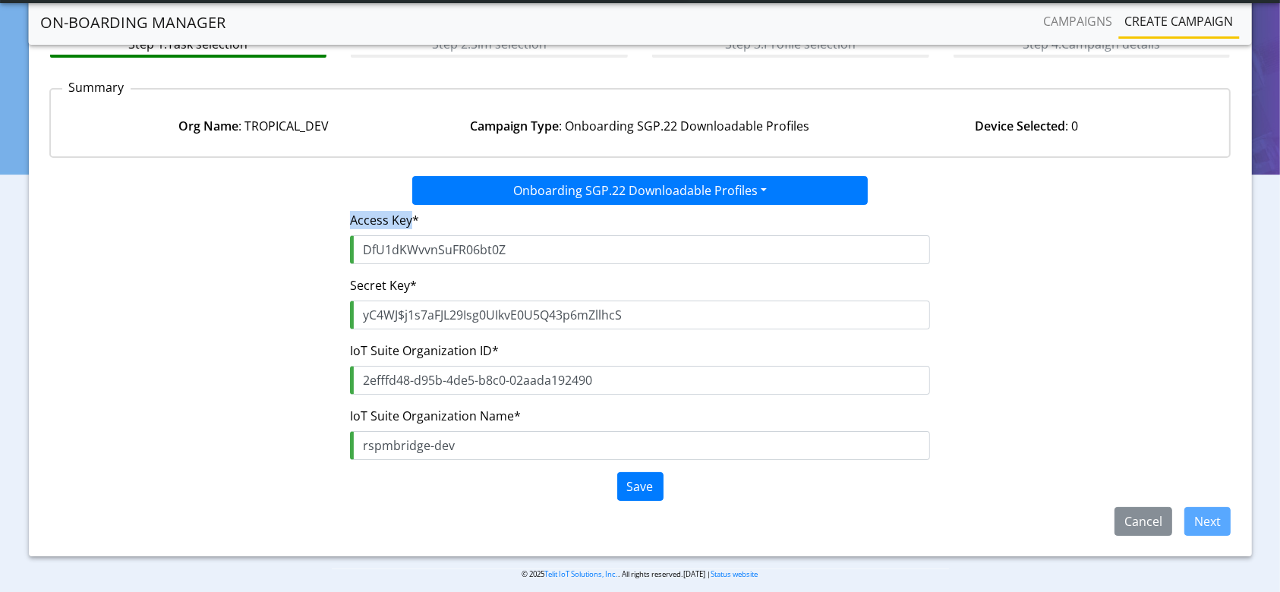
drag, startPoint x: 412, startPoint y: 217, endPoint x: 347, endPoint y: 218, distance: 64.5
click at [347, 218] on div "Access Key* DfU1dKWvvnSuFR06bt0Z Secret Key* yC4WJ$j1s7aFJL29Isg0UIkvE0U5Q43p6m…" at bounding box center [640, 356] width 602 height 302
drag, startPoint x: 350, startPoint y: 218, endPoint x: 412, endPoint y: 228, distance: 62.3
click at [412, 228] on label "Access Key*" at bounding box center [384, 220] width 69 height 18
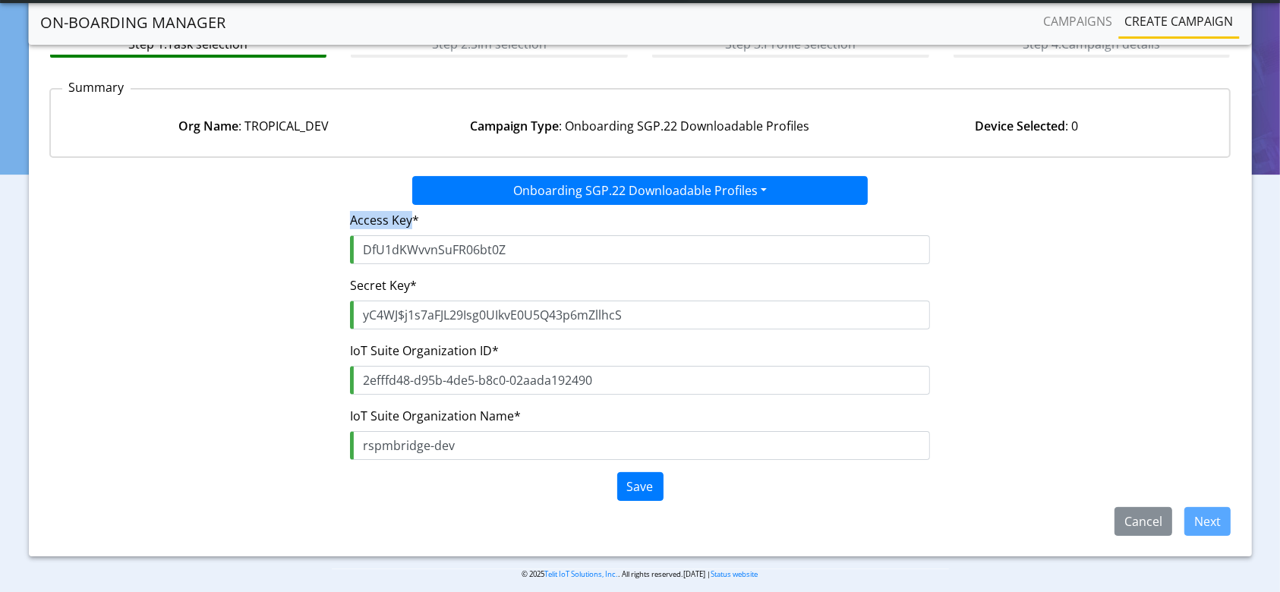
copy label "Access Key"
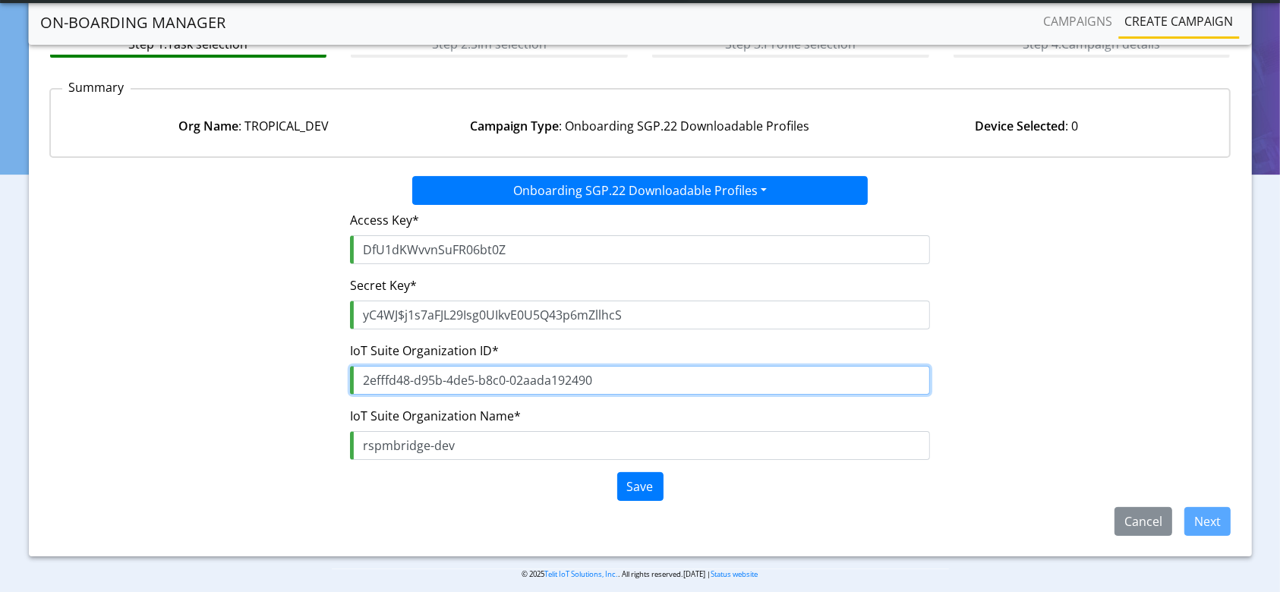
click at [417, 385] on input "2efffd48-d95b-4de5-b8c0-02aada192490" at bounding box center [639, 380] width 579 height 29
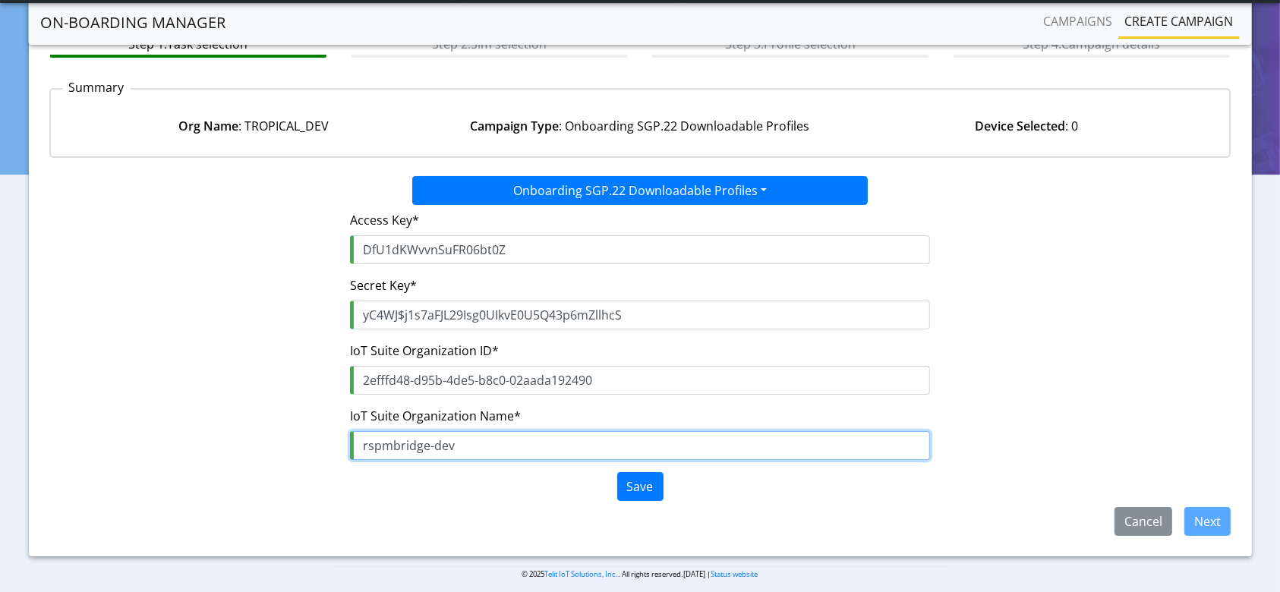
drag, startPoint x: 522, startPoint y: 442, endPoint x: 236, endPoint y: 434, distance: 286.4
click at [236, 434] on div "Access Key* DfU1dKWvvnSuFR06bt0Z Secret Key* yC4WJ$j1s7aFJL29Isg0UIkvE0U5Q43p6m…" at bounding box center [640, 356] width 1205 height 302
paste input "_admin"
type input "rspm_admin"
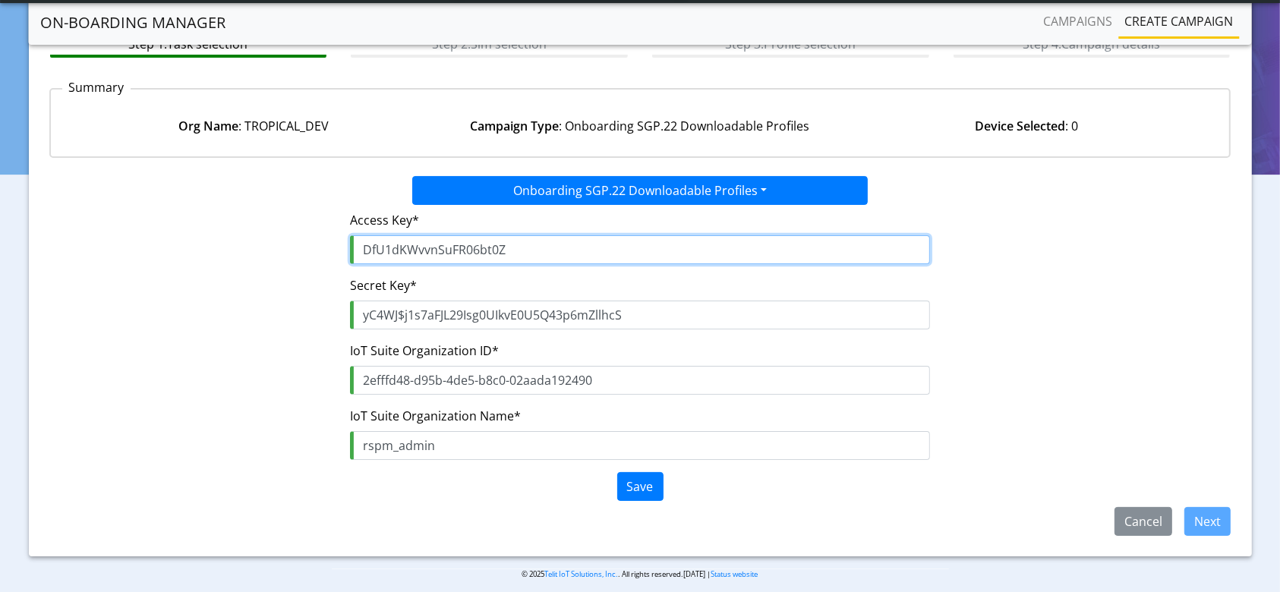
drag, startPoint x: 524, startPoint y: 240, endPoint x: 91, endPoint y: 244, distance: 432.8
click at [91, 244] on div "Access Key* DfU1dKWvvnSuFR06bt0Z Secret Key* yC4WJ$j1s7aFJL29Isg0UIkvE0U5Q43p6m…" at bounding box center [640, 356] width 1205 height 302
paste input "jzTGDIeOtT1AeP77BHAF"
type input "jzTGDIeOtT1AeP77BHAF"
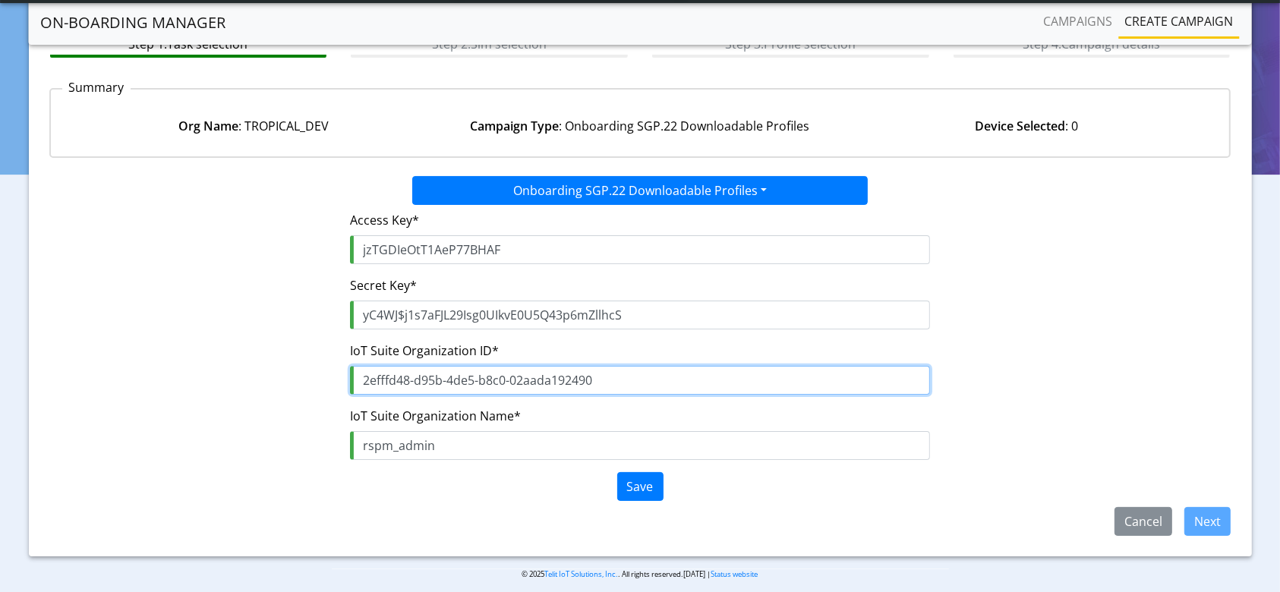
drag, startPoint x: 603, startPoint y: 377, endPoint x: 319, endPoint y: 361, distance: 284.5
click at [319, 361] on div "Access Key* jzTGDIeOtT1AeP77BHAF Secret Key* yC4WJ$j1s7aFJL29Isg0UIkvE0U5Q43p6m…" at bounding box center [640, 356] width 1205 height 302
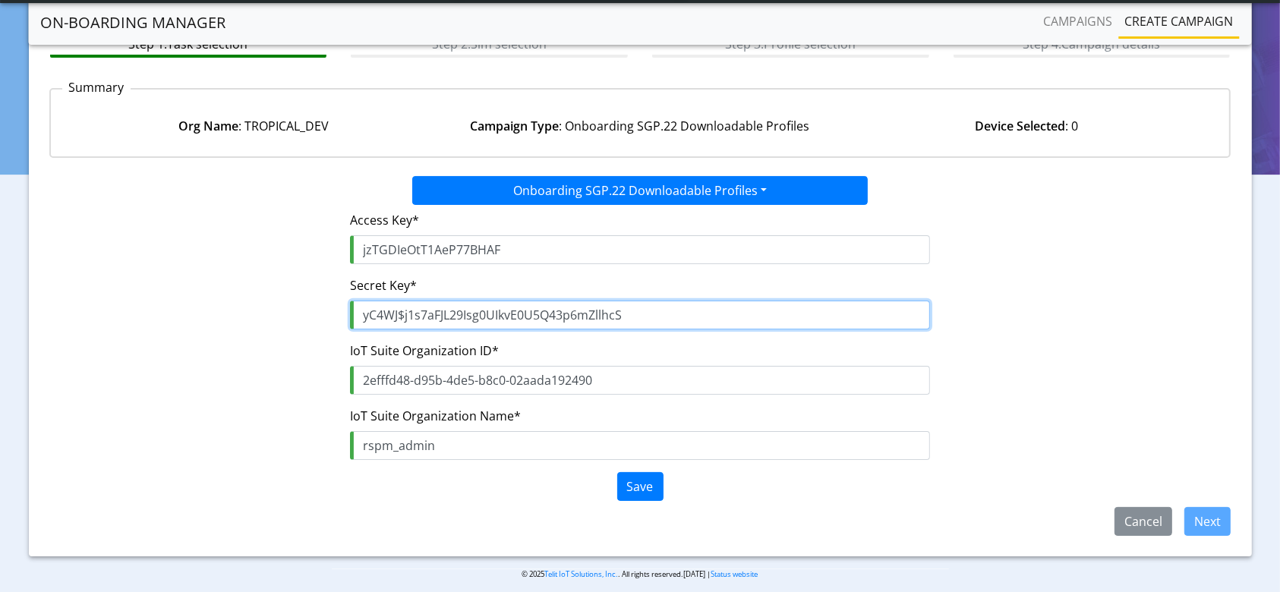
drag, startPoint x: 660, startPoint y: 310, endPoint x: 129, endPoint y: 295, distance: 530.9
click at [129, 295] on div "Access Key* jzTGDIeOtT1AeP77BHAF Secret Key* yC4WJ$j1s7aFJL29Isg0UIkvE0U5Q43p6m…" at bounding box center [640, 356] width 1205 height 302
paste input "mJO1hHKDZpivh7XsNUH3vad01S$w56HPxNCkt5uQ"
type input "mJO1hHKDZpivh7XsNUH3vad01S$w56HPxNCkt5uQ"
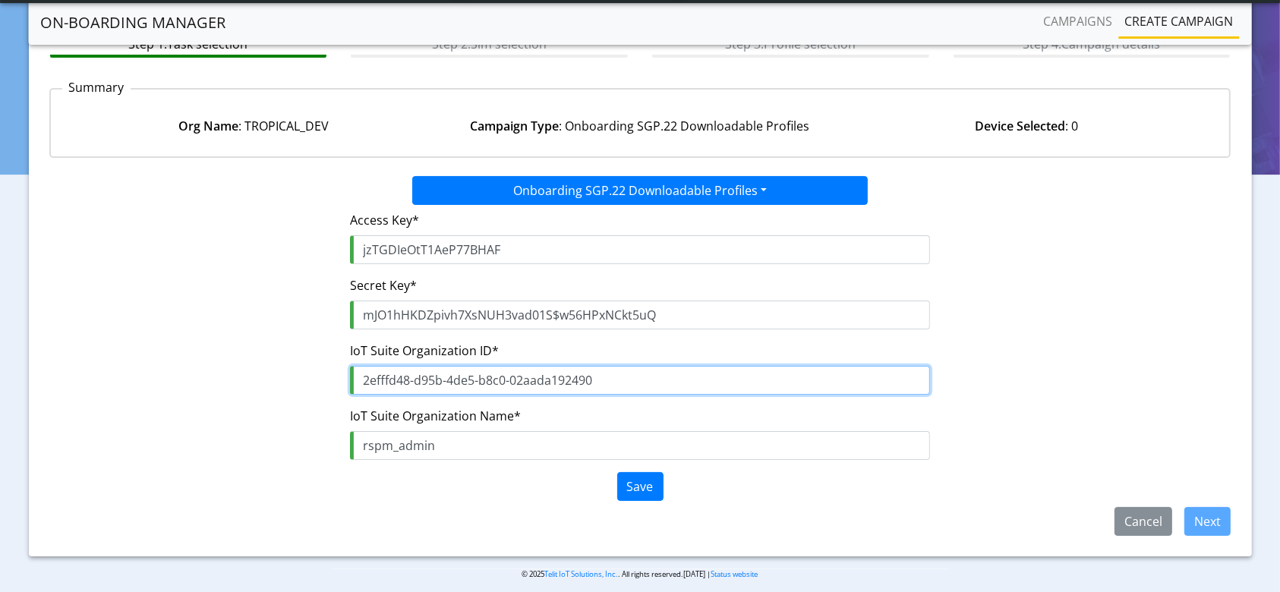
drag, startPoint x: 506, startPoint y: 380, endPoint x: 87, endPoint y: 374, distance: 418.4
click at [87, 374] on div "Access Key* jzTGDIeOtT1AeP77BHAF Secret Key* mJO1hHKDZpivh7XsNUH3vad01S$w56HPxN…" at bounding box center [640, 356] width 1205 height 302
paste input "text"
click at [510, 380] on input "2efffd48-d95b-4de5-b8c0-02aada192490" at bounding box center [639, 380] width 579 height 29
click at [478, 379] on input "2efffd48-d95b-4de5-b8c002aada192490" at bounding box center [639, 380] width 579 height 29
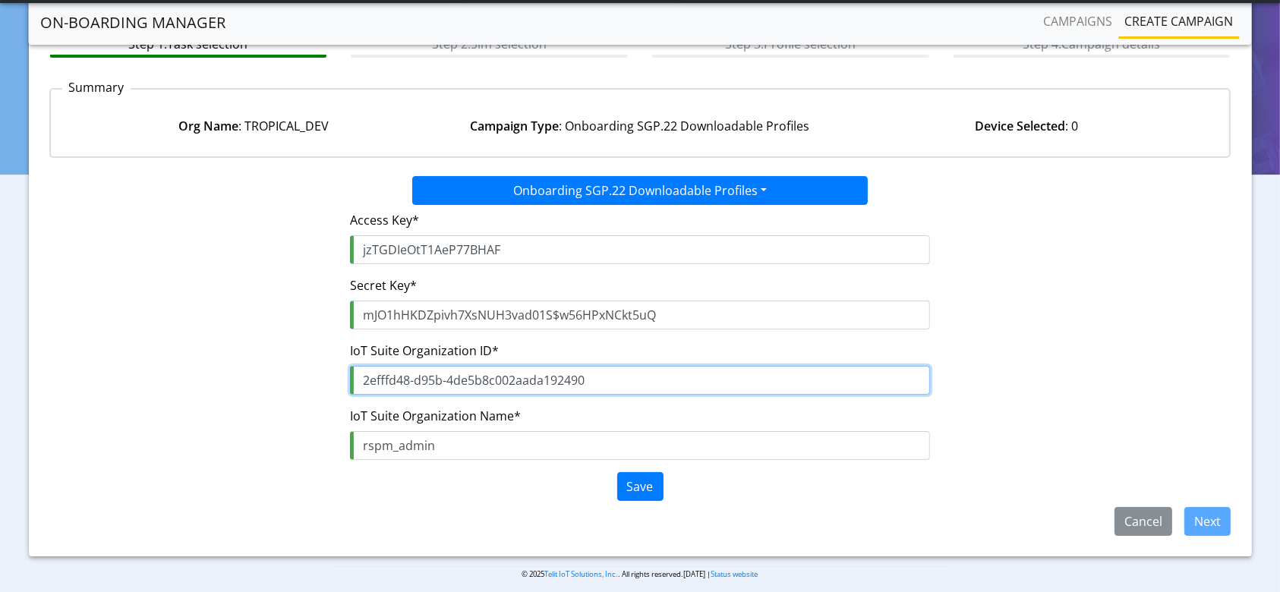
click at [445, 374] on input "2efffd48-d95b-4de5b8c002aada192490" at bounding box center [639, 380] width 579 height 29
click at [414, 379] on input "2efffd48-d95b4de5b8c002aada192490" at bounding box center [639, 380] width 579 height 29
type input "2efffd48d95b4de5b8c002aada192490"
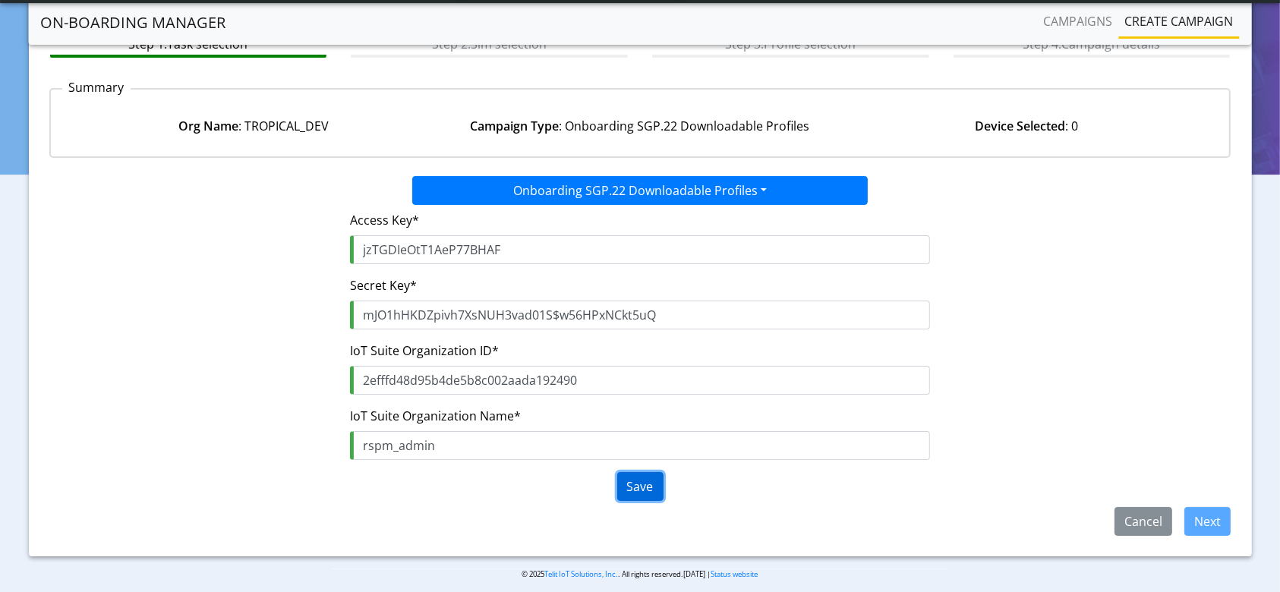
click at [629, 487] on button "Save" at bounding box center [640, 486] width 46 height 29
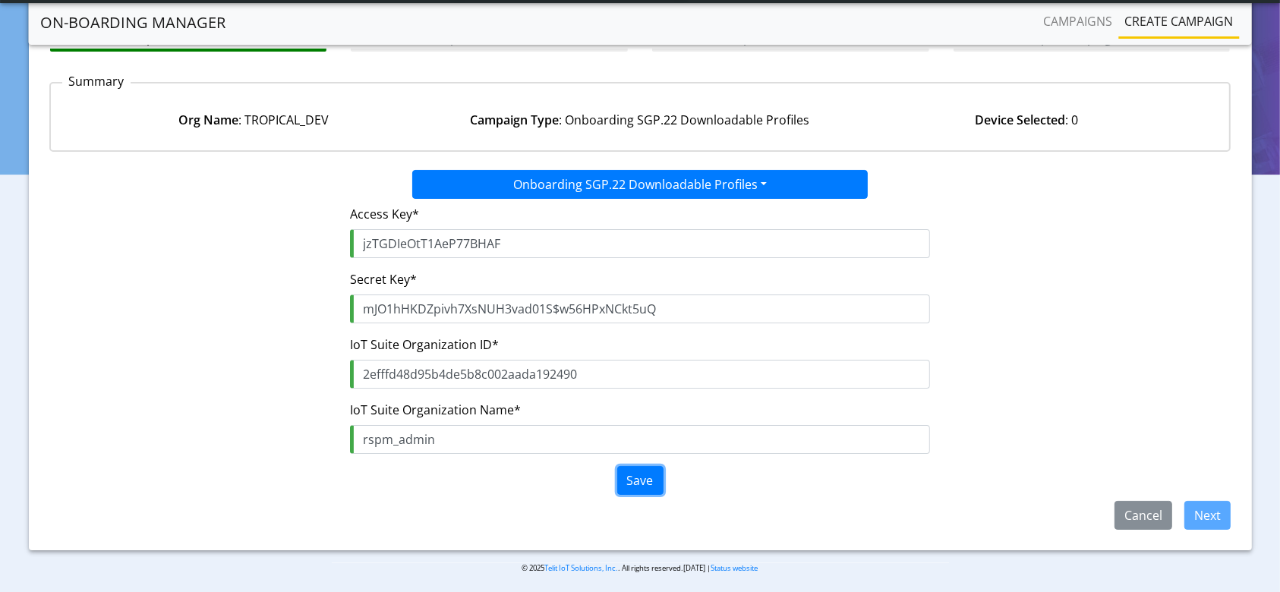
scroll to position [109, 0]
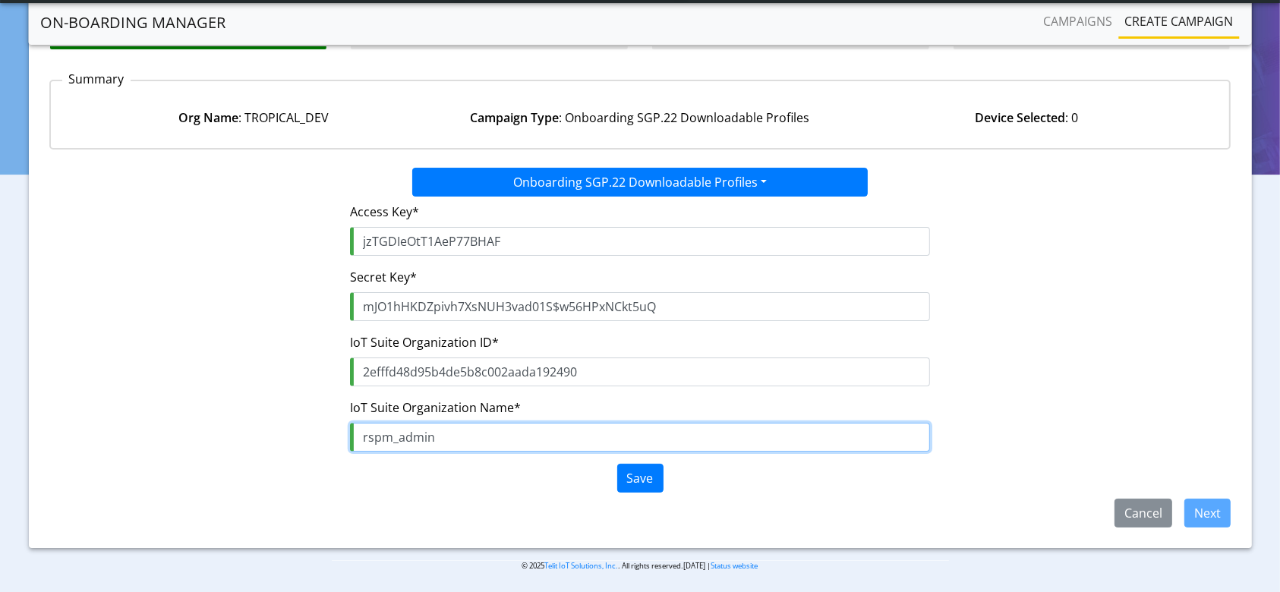
drag, startPoint x: 468, startPoint y: 424, endPoint x: 127, endPoint y: 426, distance: 340.9
click at [127, 426] on div "Access Key* jzTGDIeOtT1AeP77BHAF Secret Key* mJO1hHKDZpivh7XsNUH3vad01S$w56HPxN…" at bounding box center [640, 348] width 1205 height 302
paste input "TROPICAL_DEV"
type input "TROPICAL_DEV"
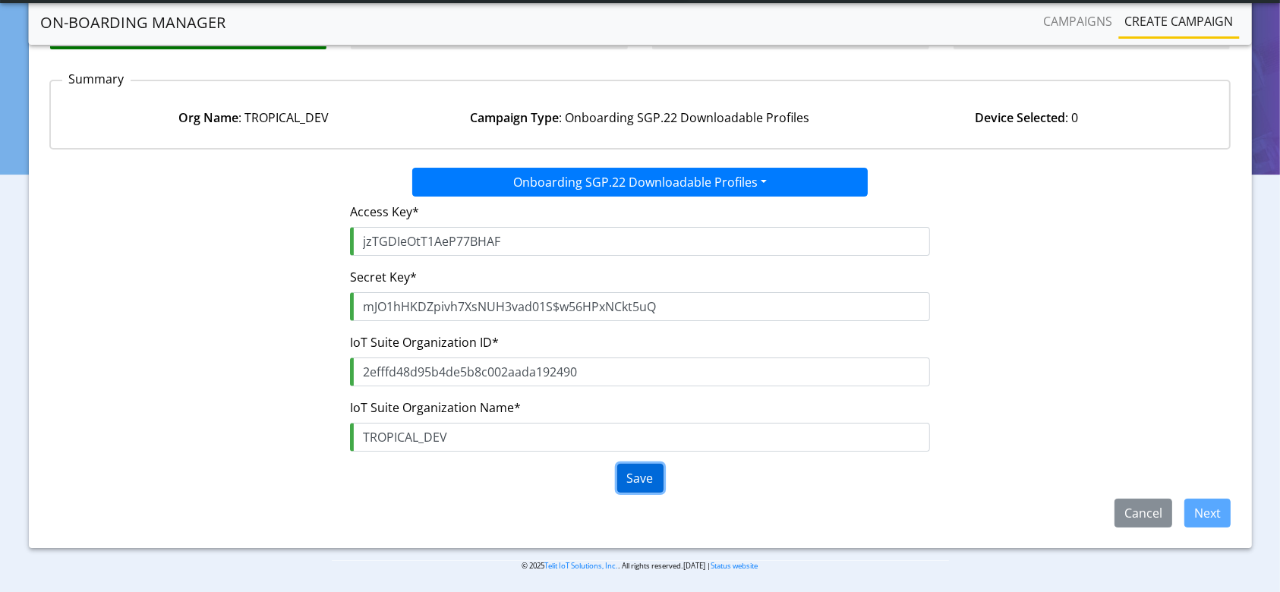
click at [647, 471] on button "Save" at bounding box center [640, 478] width 46 height 29
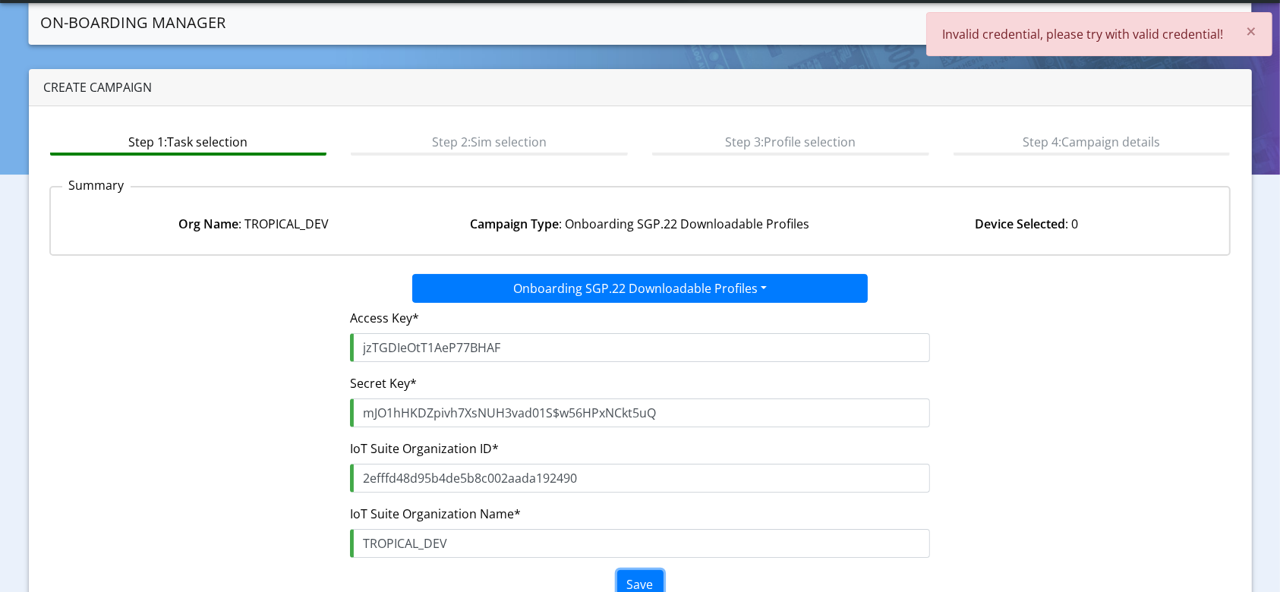
scroll to position [0, 0]
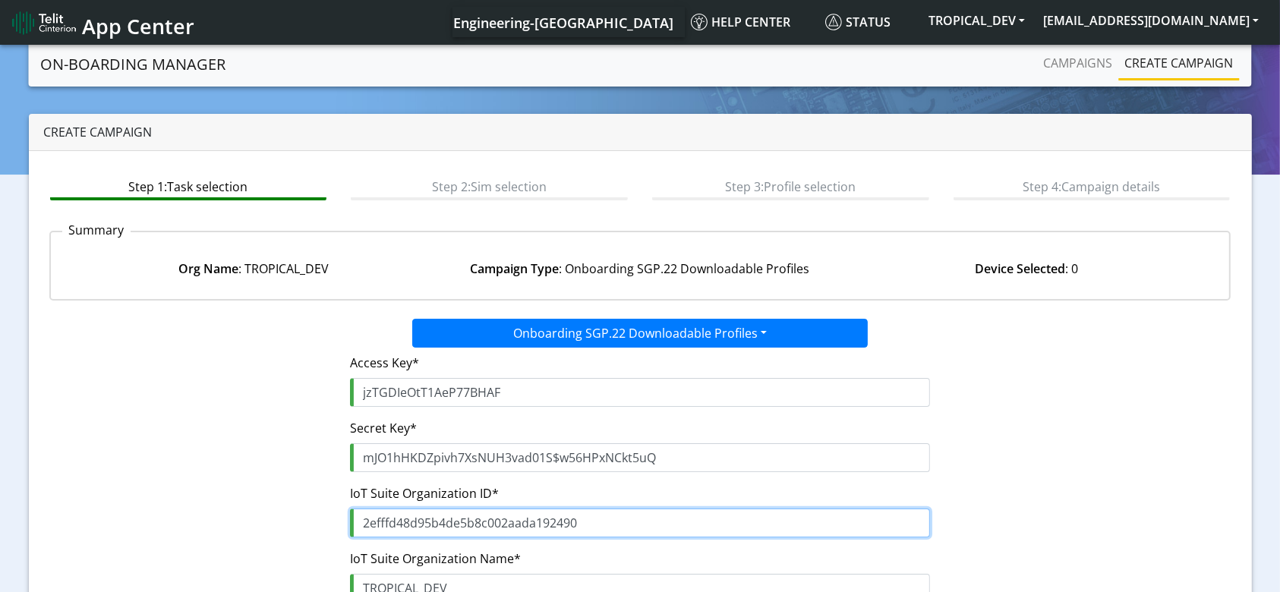
drag, startPoint x: 584, startPoint y: 521, endPoint x: 304, endPoint y: 514, distance: 280.3
click at [304, 514] on div "Access Key* jzTGDIeOtT1AeP77BHAF Secret Key* mJO1hHKDZpivh7XsNUH3vad01S$w56HPxN…" at bounding box center [640, 499] width 1205 height 302
paste input "f84f1c5a-e4d5-48a6-b213-34e6413336ca"
click at [414, 525] on input "f84f1c5a-e4d5-48a6-b213-34e6413336ca" at bounding box center [639, 523] width 579 height 29
click at [443, 519] on input "f84f1c5ae4d5-48a6-b213-34e6413336ca" at bounding box center [639, 523] width 579 height 29
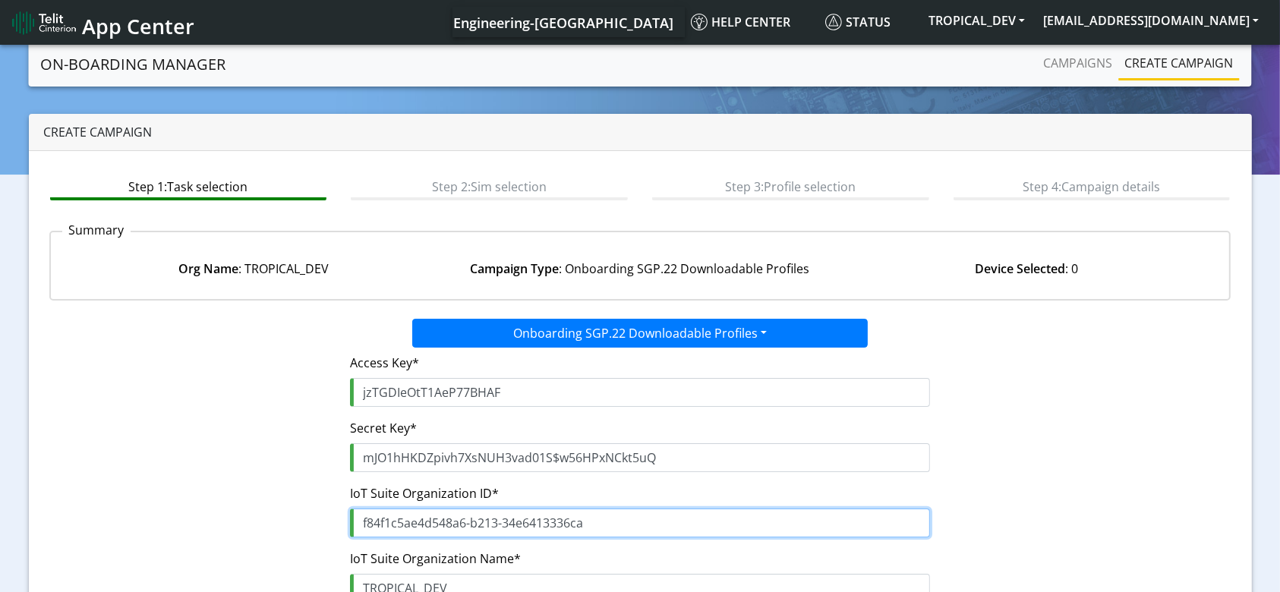
click at [503, 522] on input "f84f1c5ae4d548a6-b213-34e6413336ca" at bounding box center [639, 523] width 579 height 29
click at [470, 525] on input "f84f1c5ae4d548a6-b21334e6413336ca" at bounding box center [639, 523] width 579 height 29
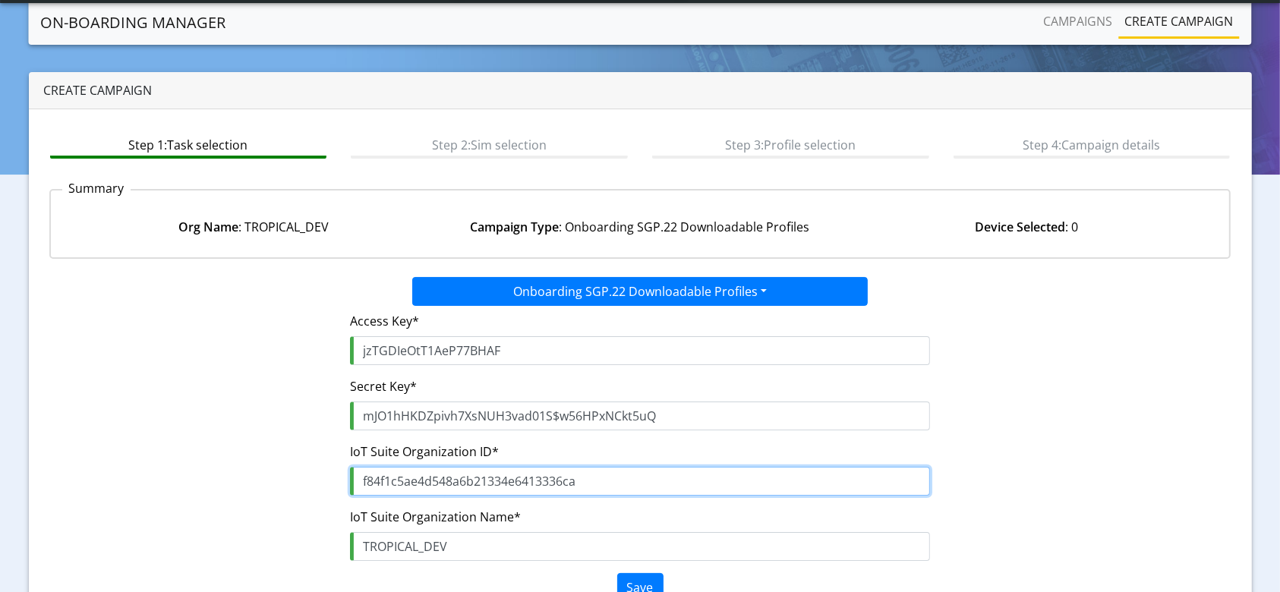
scroll to position [109, 0]
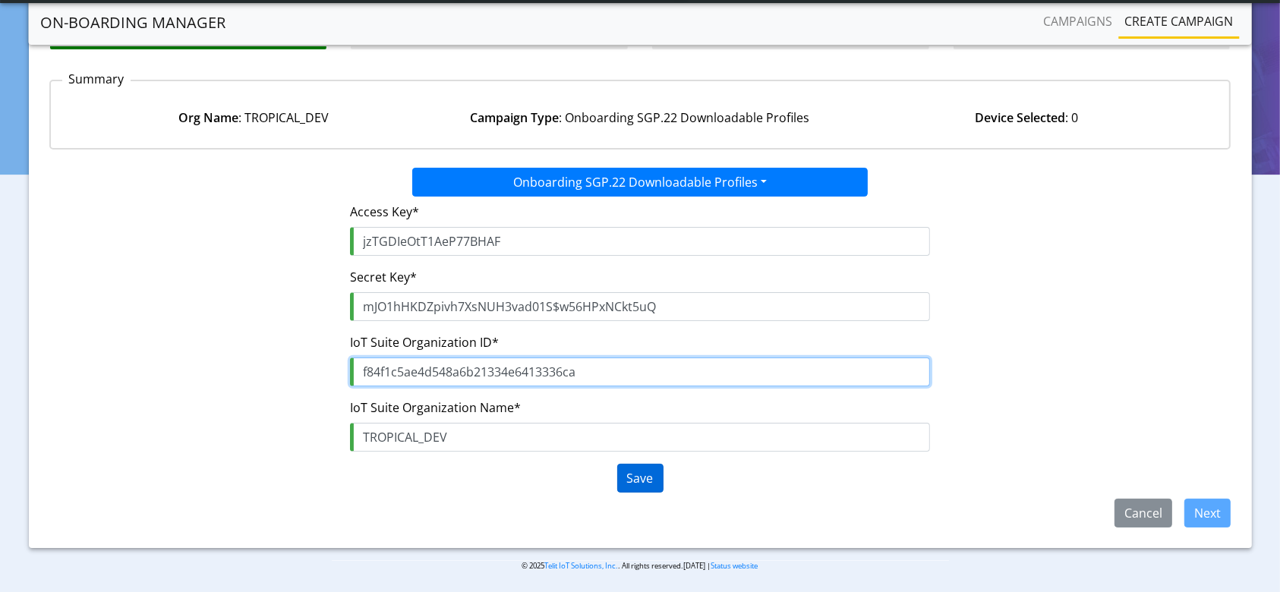
type input "f84f1c5ae4d548a6b21334e6413336ca"
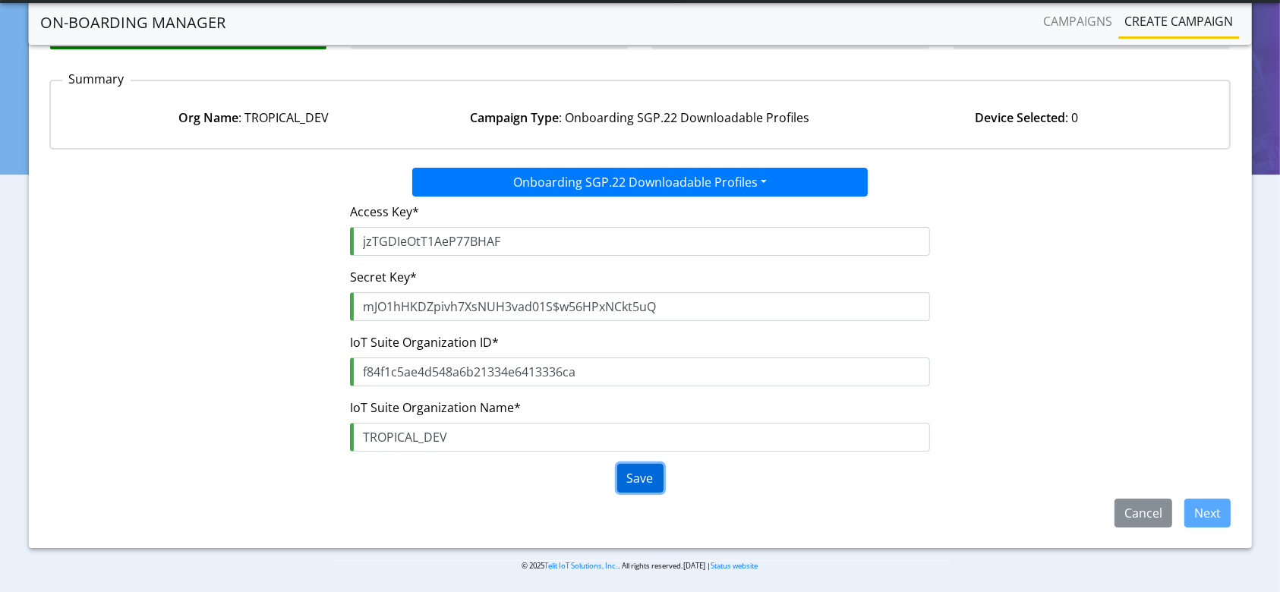
click at [624, 481] on button "Save" at bounding box center [640, 478] width 46 height 29
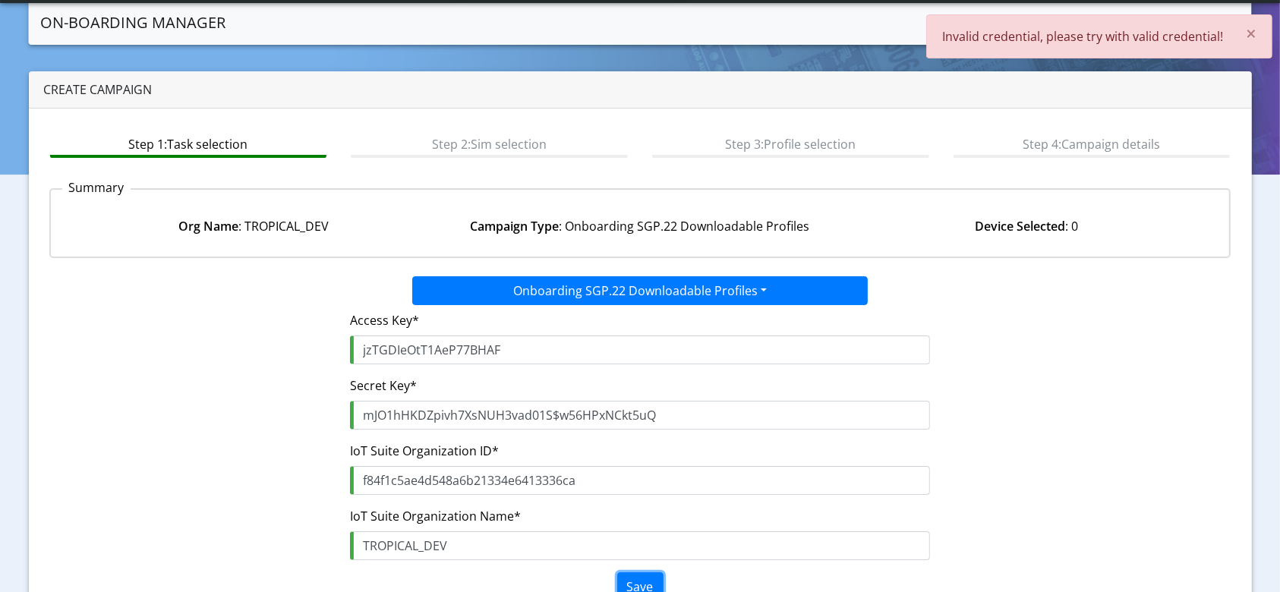
scroll to position [0, 0]
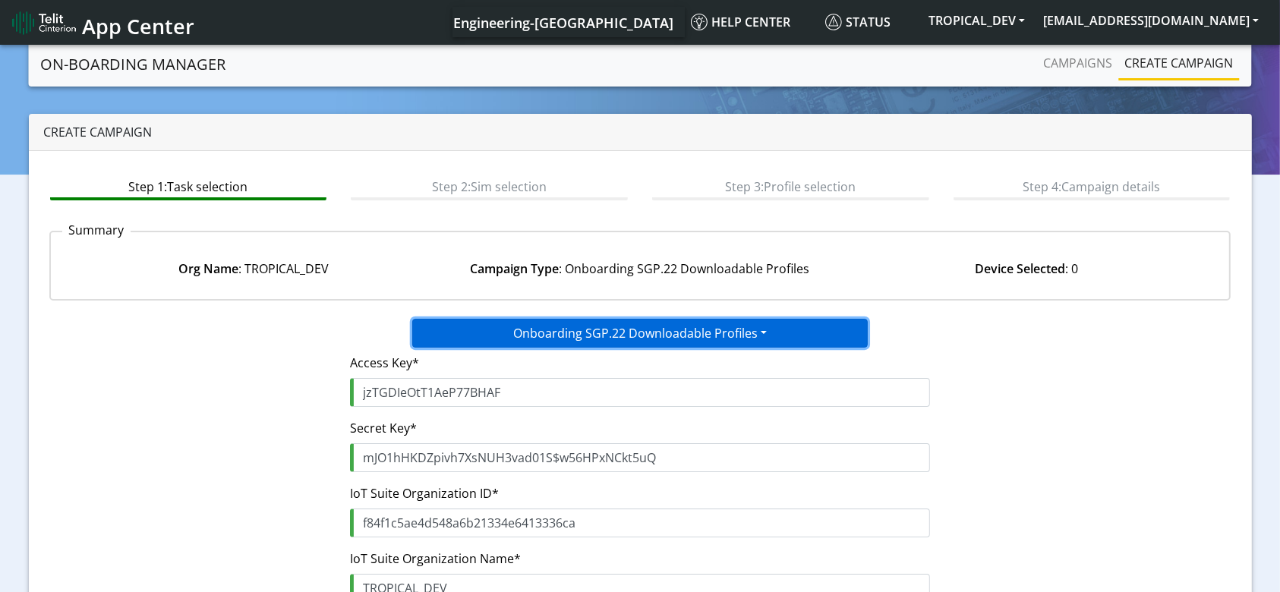
click at [582, 319] on button "Onboarding SGP.22 Downloadable Profiles" at bounding box center [640, 333] width 456 height 29
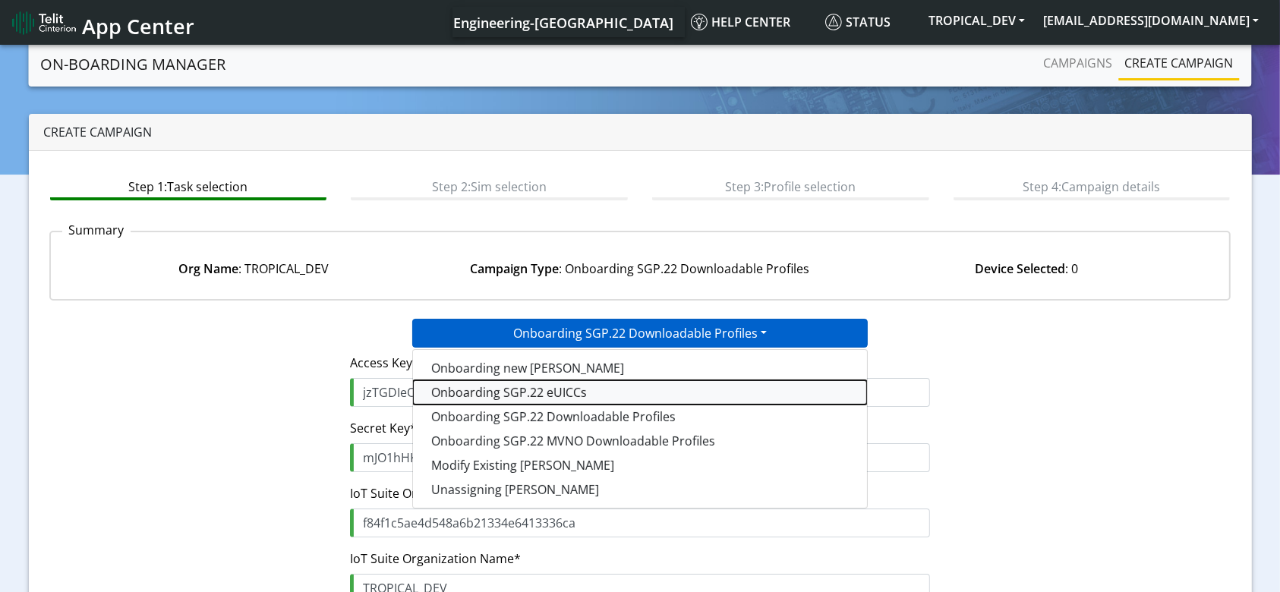
click at [577, 393] on tasksgp22eUICC-dropdown "Onboarding SGP.22 eUICCs" at bounding box center [640, 392] width 454 height 24
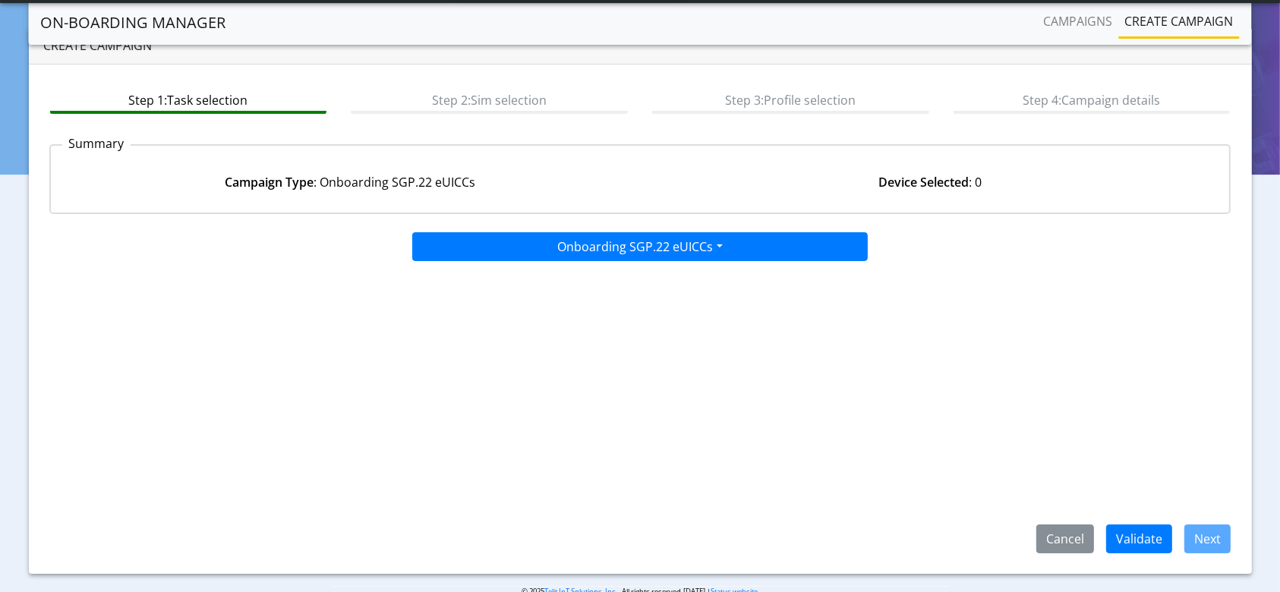
scroll to position [73, 0]
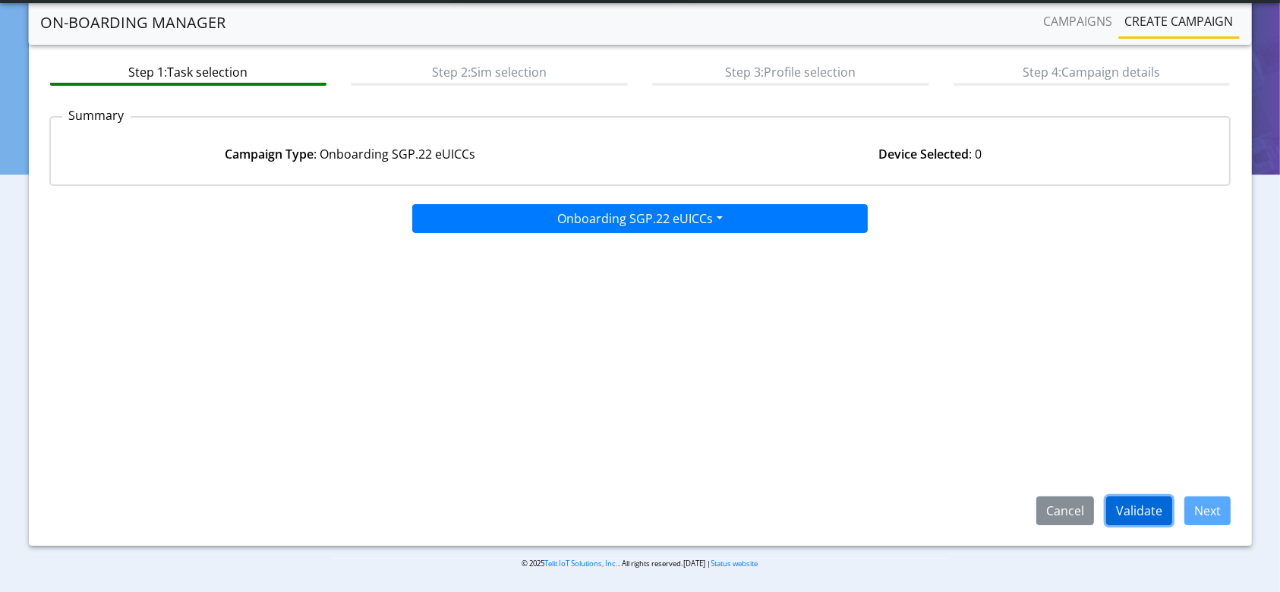
click at [1154, 507] on button "Validate" at bounding box center [1139, 511] width 66 height 29
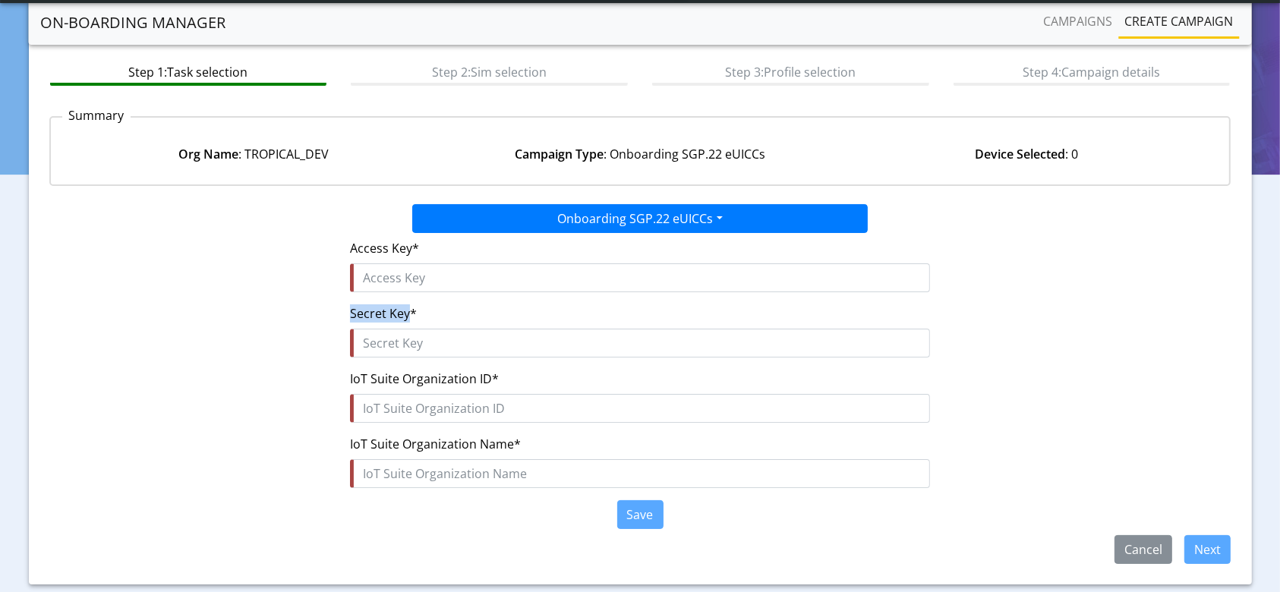
drag, startPoint x: 410, startPoint y: 308, endPoint x: 353, endPoint y: 309, distance: 57.0
click at [353, 309] on label "Secret Key*" at bounding box center [383, 313] width 67 height 18
copy label "Secret Key"
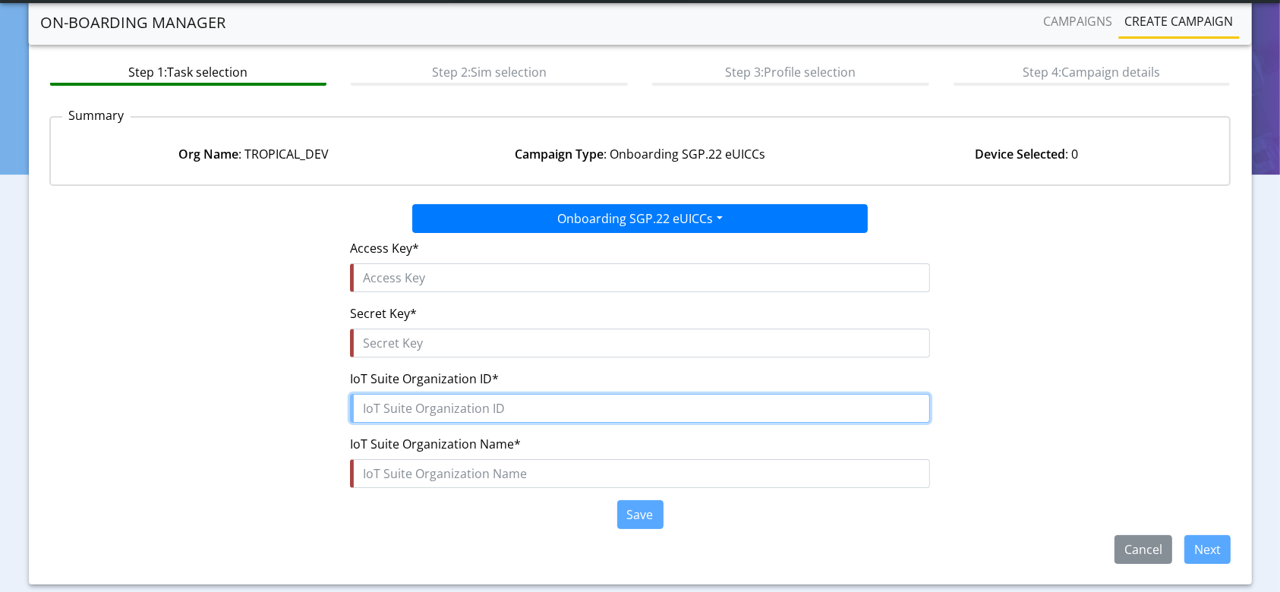
click at [437, 405] on input "text" at bounding box center [639, 408] width 579 height 29
paste input "root.Thales.Unicorn."
click at [533, 407] on input "root.Thales.Unicorn.tropical_Dev" at bounding box center [639, 408] width 579 height 29
type input "root.Thales.Unicorn.tropical_dev"
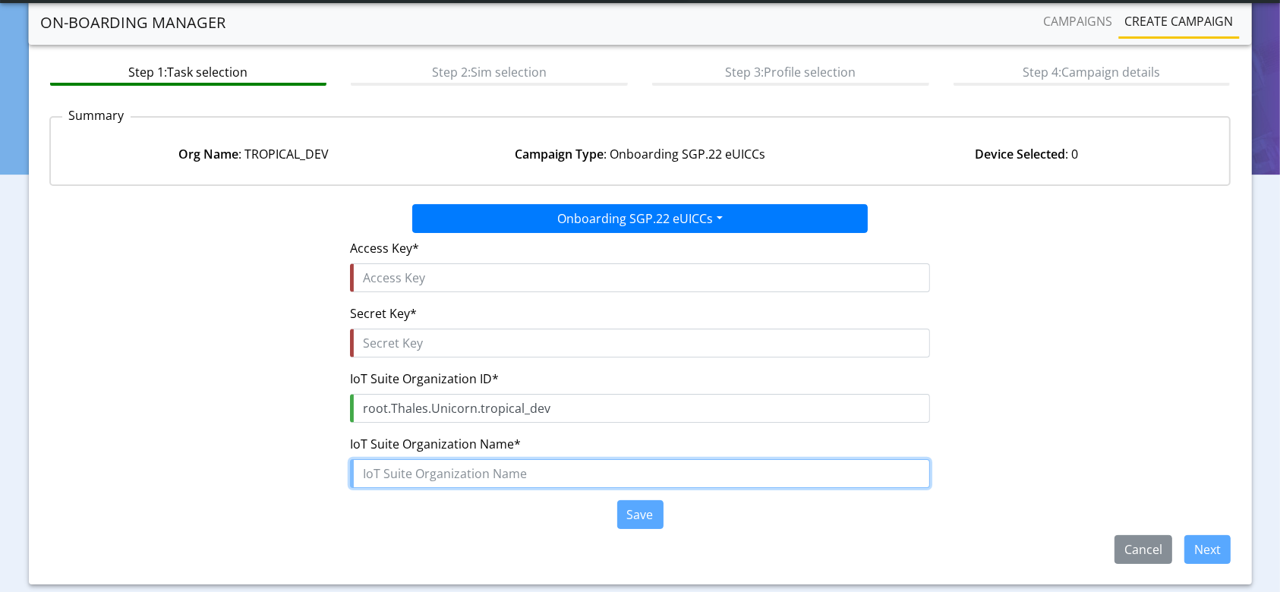
click at [469, 480] on input "text" at bounding box center [639, 473] width 579 height 29
type input "TROPICAL_DEV"
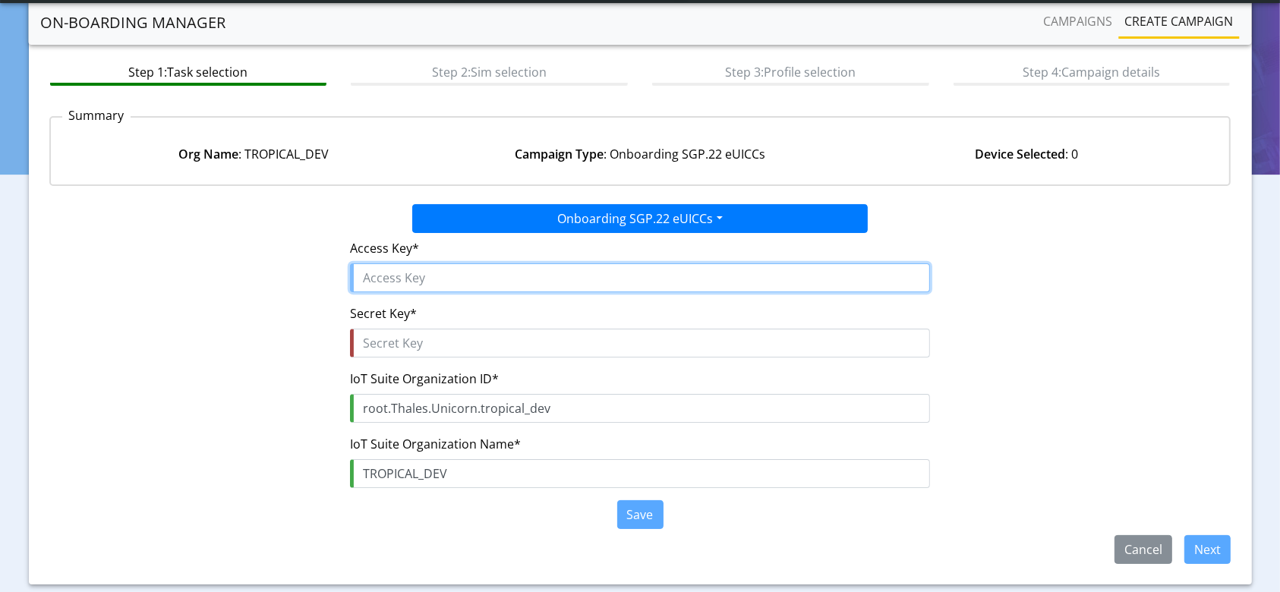
click at [427, 270] on input "text" at bounding box center [639, 277] width 579 height 29
paste input "jzTGDIeOtT1AeP77BHAF"
type input "jzTGDIeOtT1AeP77BHAF"
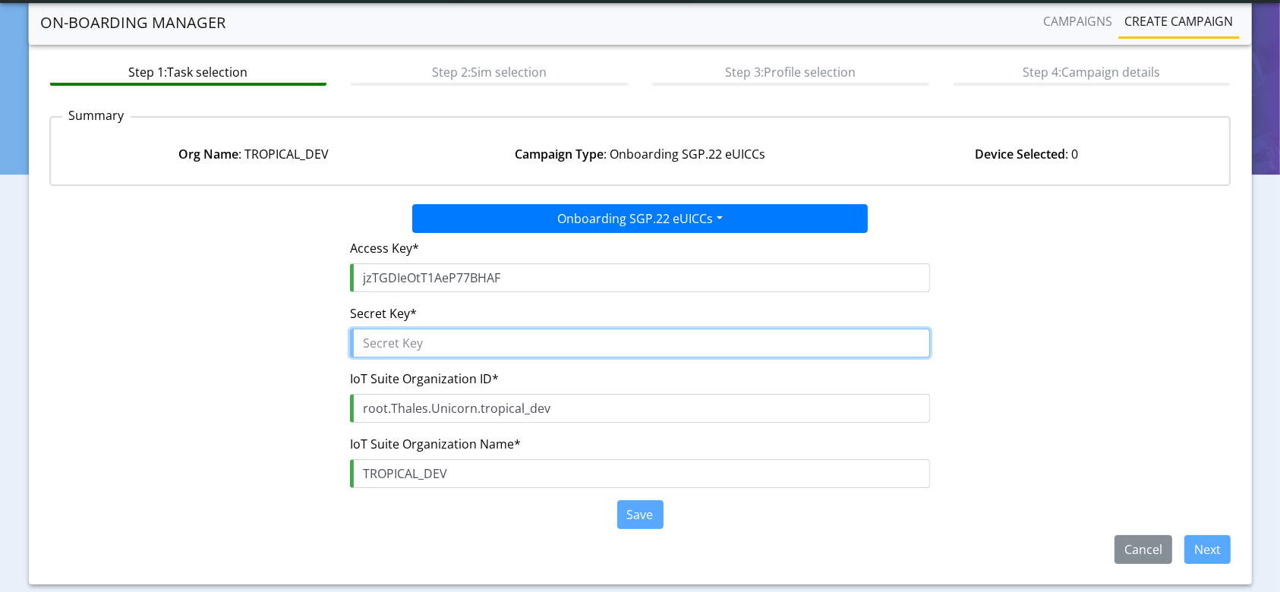
click at [481, 346] on input "text" at bounding box center [639, 343] width 579 height 29
paste input "mJO1hHKDZpivh7XsNUH3vad01S$w56HPxNCkt5uQ"
type input "mJO1hHKDZpivh7XsNUH3vad01S$w56HPxNCkt5uQ"
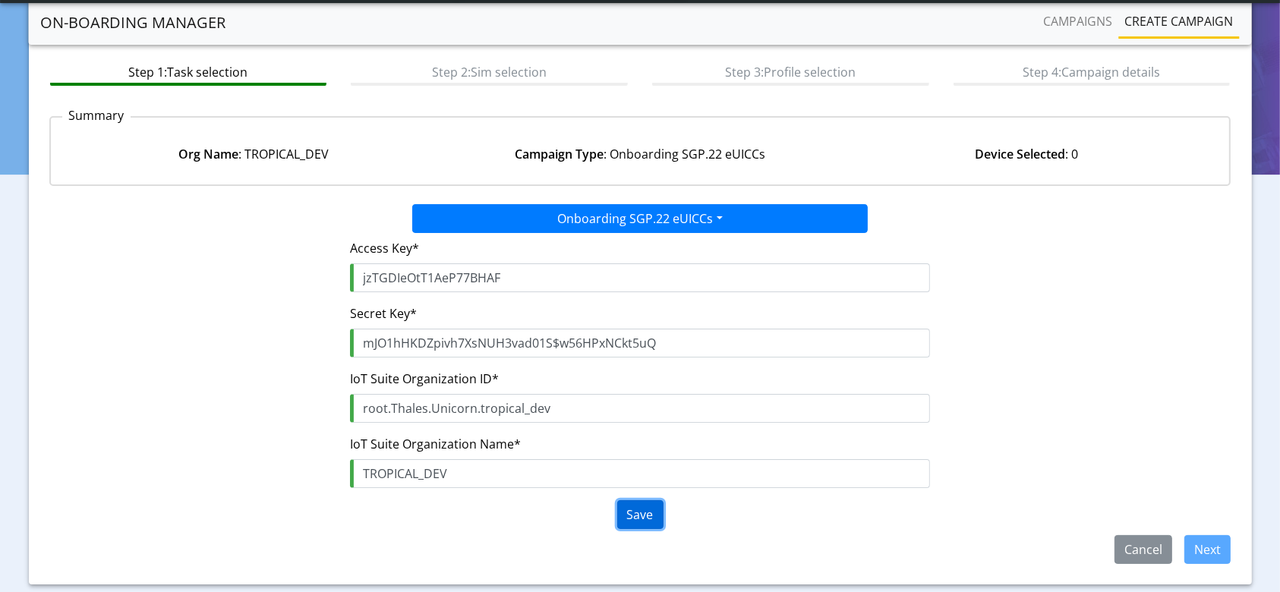
click at [638, 519] on button "Save" at bounding box center [640, 514] width 46 height 29
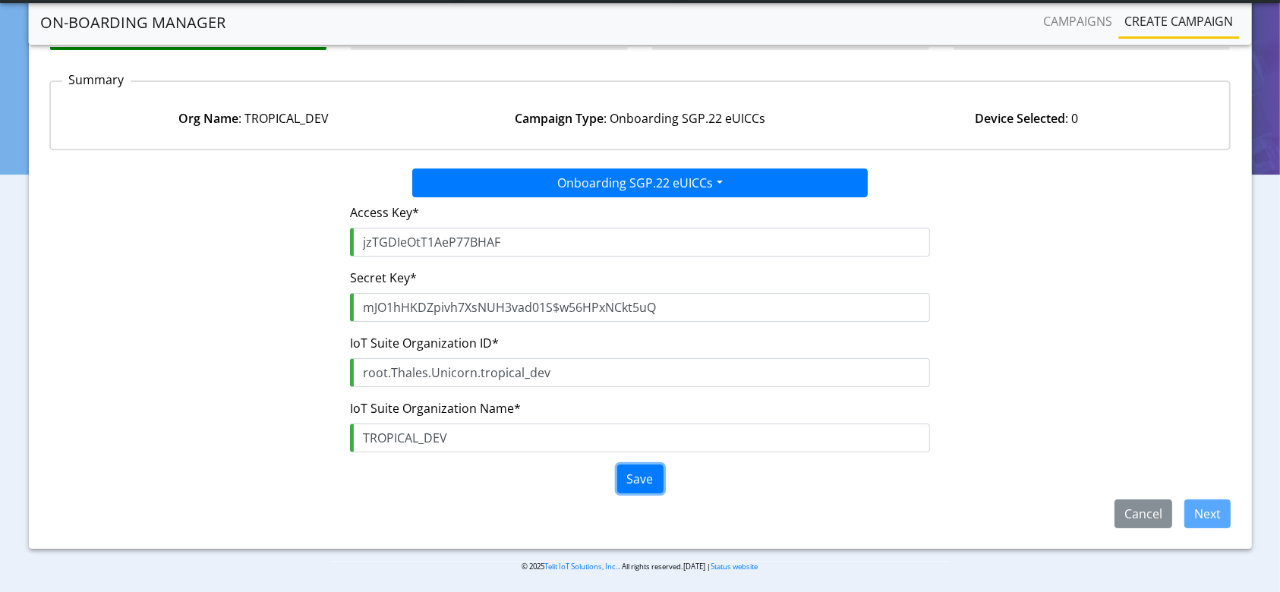
scroll to position [109, 0]
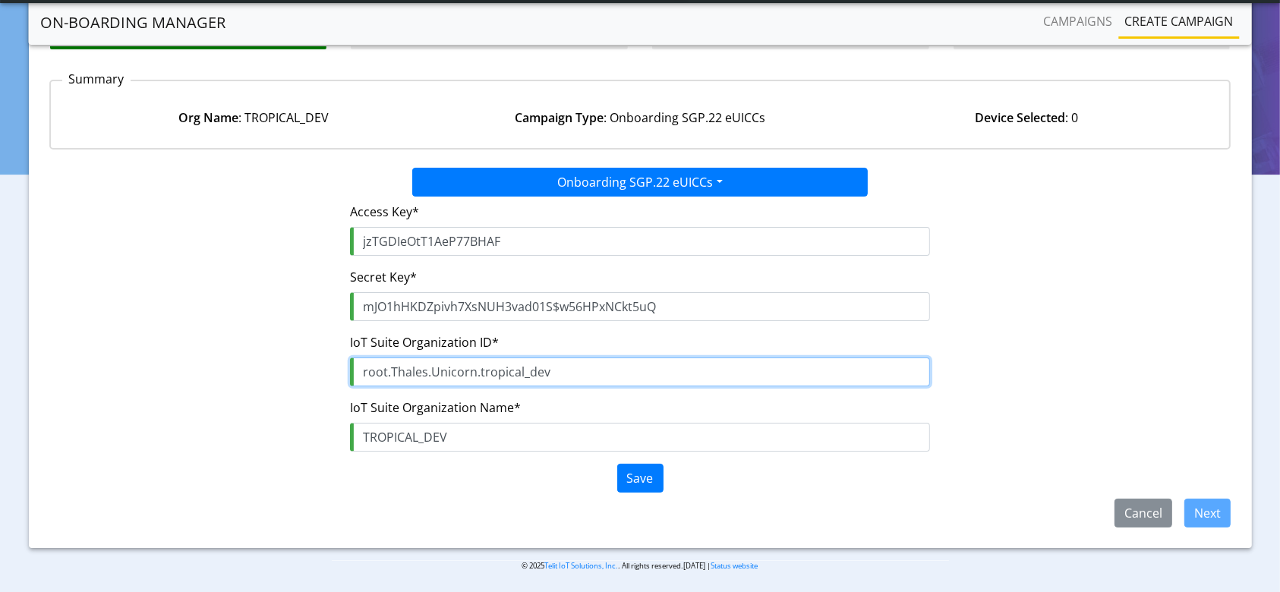
drag, startPoint x: 576, startPoint y: 372, endPoint x: 0, endPoint y: 366, distance: 576.3
click at [0, 366] on section "On-Boarding Manager Campaigns Create campaign Create campaign Step 1: Task sele…" at bounding box center [640, 243] width 1280 height 705
paste input "2efffd48-d95b-4de5-b8c0-02aada192490"
type input "2efffd48-d95b-4de5-b8c0-02aada192490"
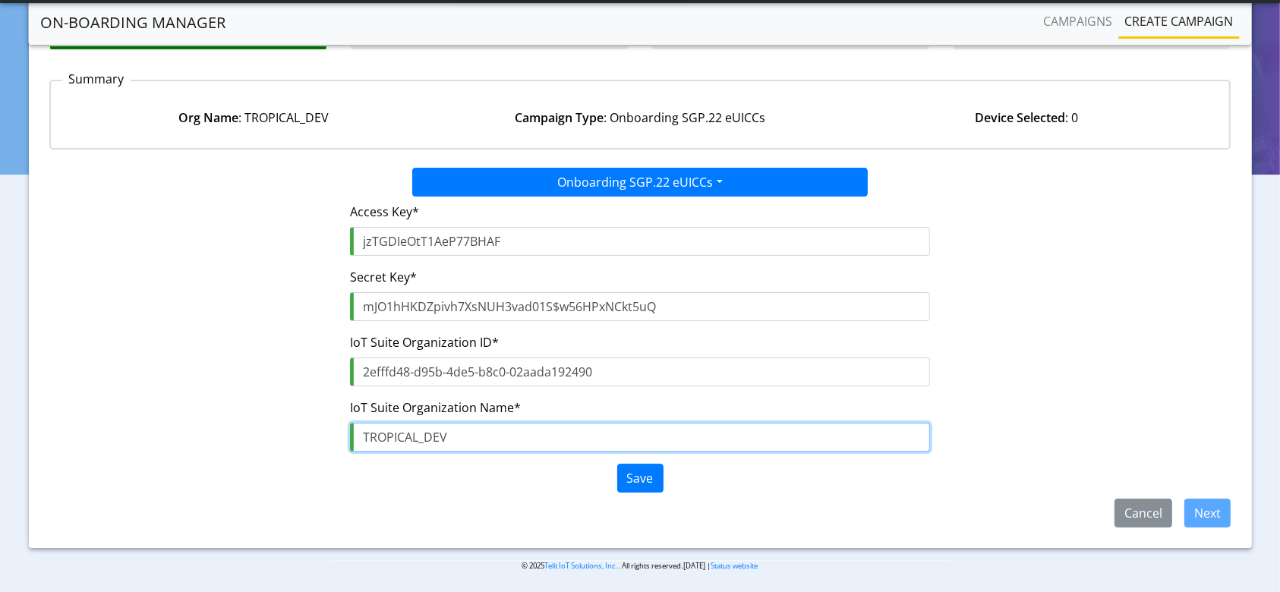
drag, startPoint x: 468, startPoint y: 450, endPoint x: 345, endPoint y: 449, distance: 122.3
click at [345, 451] on div "Access Key* jzTGDIeOtT1AeP77BHAF Secret Key* mJO1hHKDZpivh7XsNUH3vad01S$w56HPxN…" at bounding box center [640, 348] width 602 height 302
paste input "rspm_admin"
type input "rspm_admin"
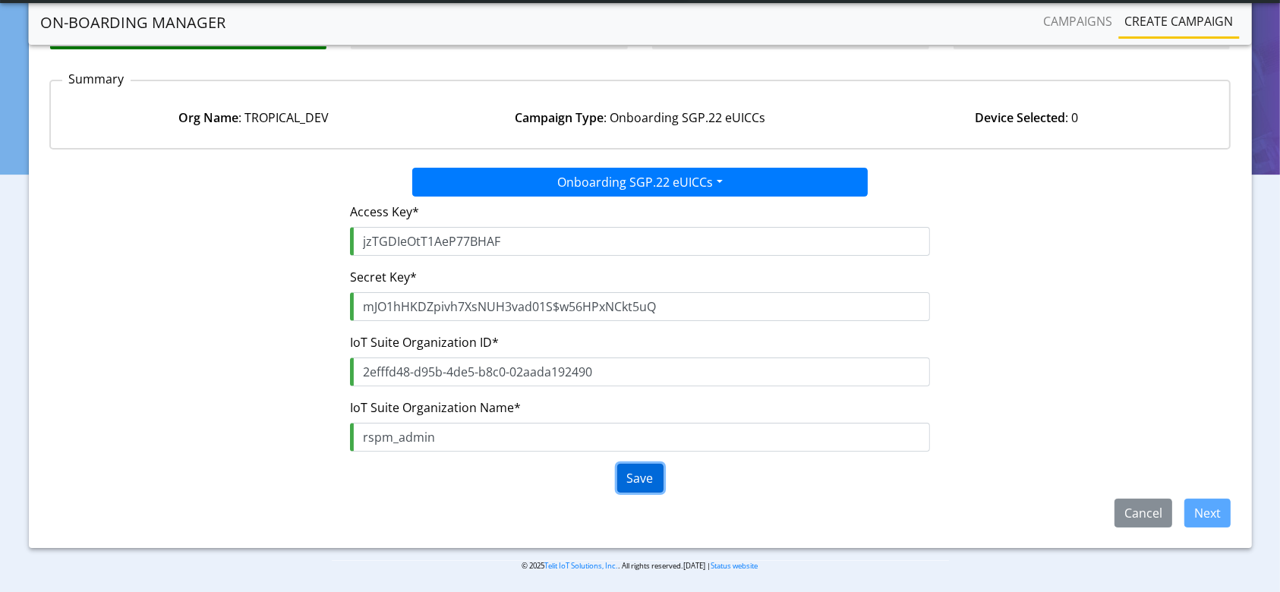
click at [648, 481] on button "Save" at bounding box center [640, 478] width 46 height 29
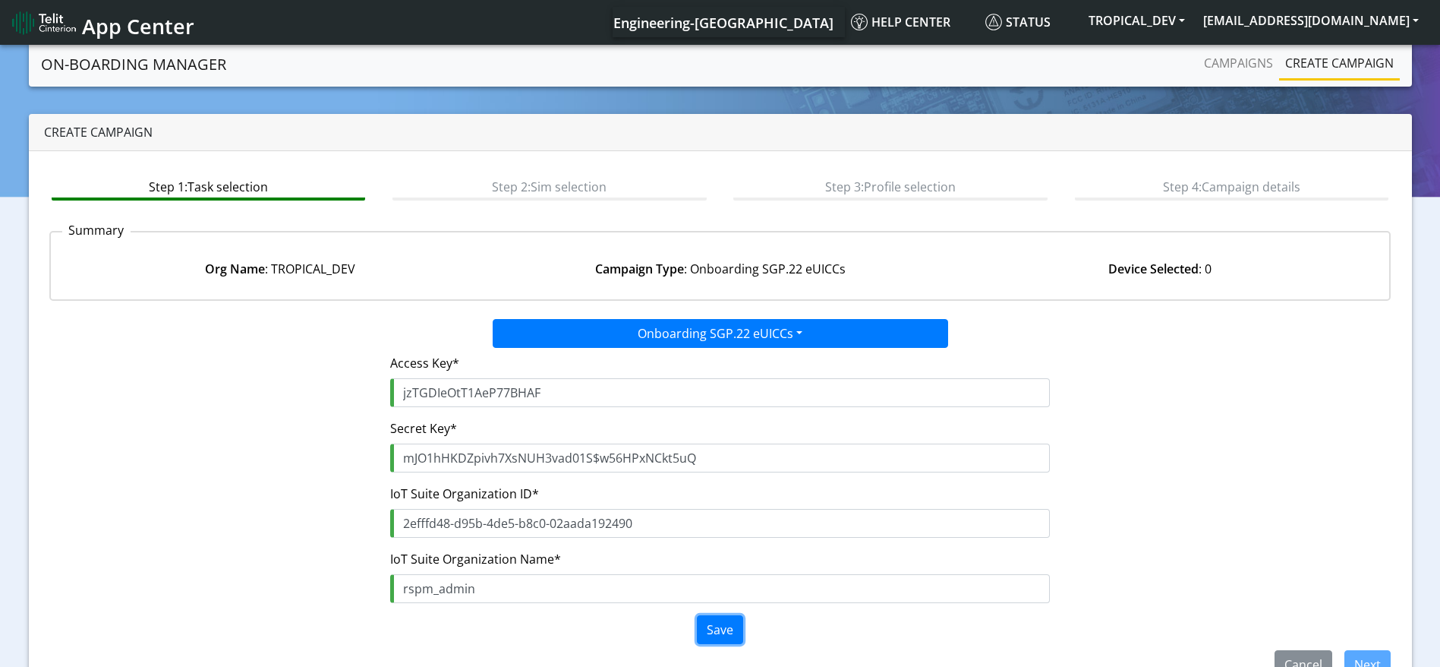
scroll to position [38, 0]
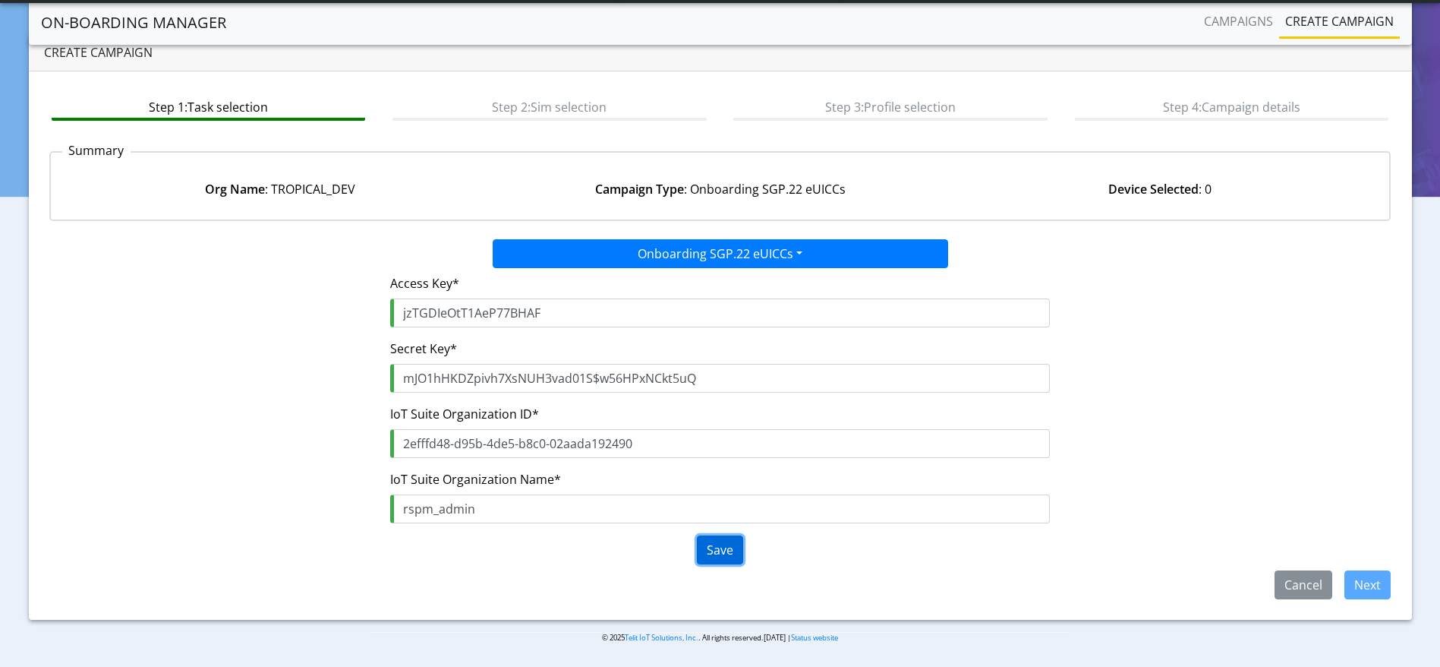
click at [732, 554] on button "Save" at bounding box center [720, 549] width 46 height 29
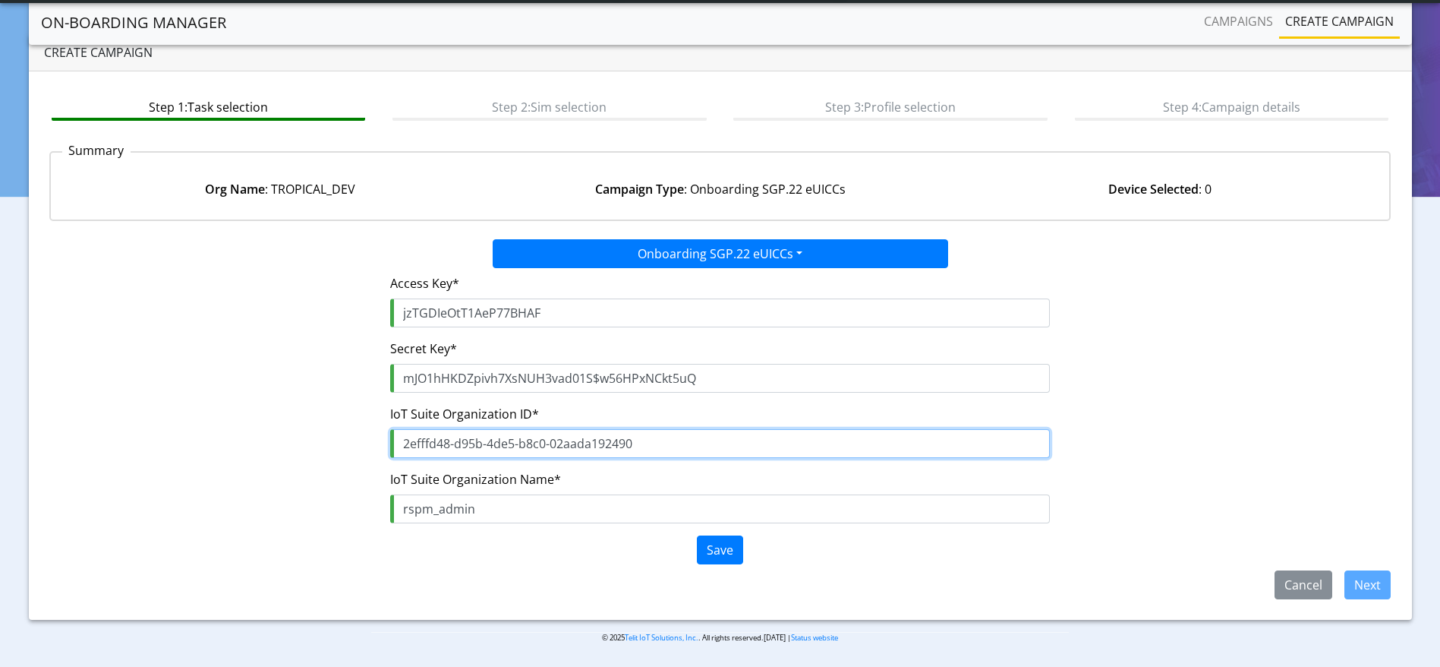
drag, startPoint x: 699, startPoint y: 453, endPoint x: 314, endPoint y: 457, distance: 385.0
click at [314, 457] on div "Access Key* jzTGDIeOtT1AeP77BHAF Secret Key* mJO1hHKDZpivh7XsNUH3vad01S$w56HPxN…" at bounding box center [720, 419] width 1365 height 302
paste input "mJO1hHKDZpivh7XsNUH3vad01S$w56HPxNCkt5uQ"
type input "2efffd48-d95b-4de5-b8c0-02aada192490"
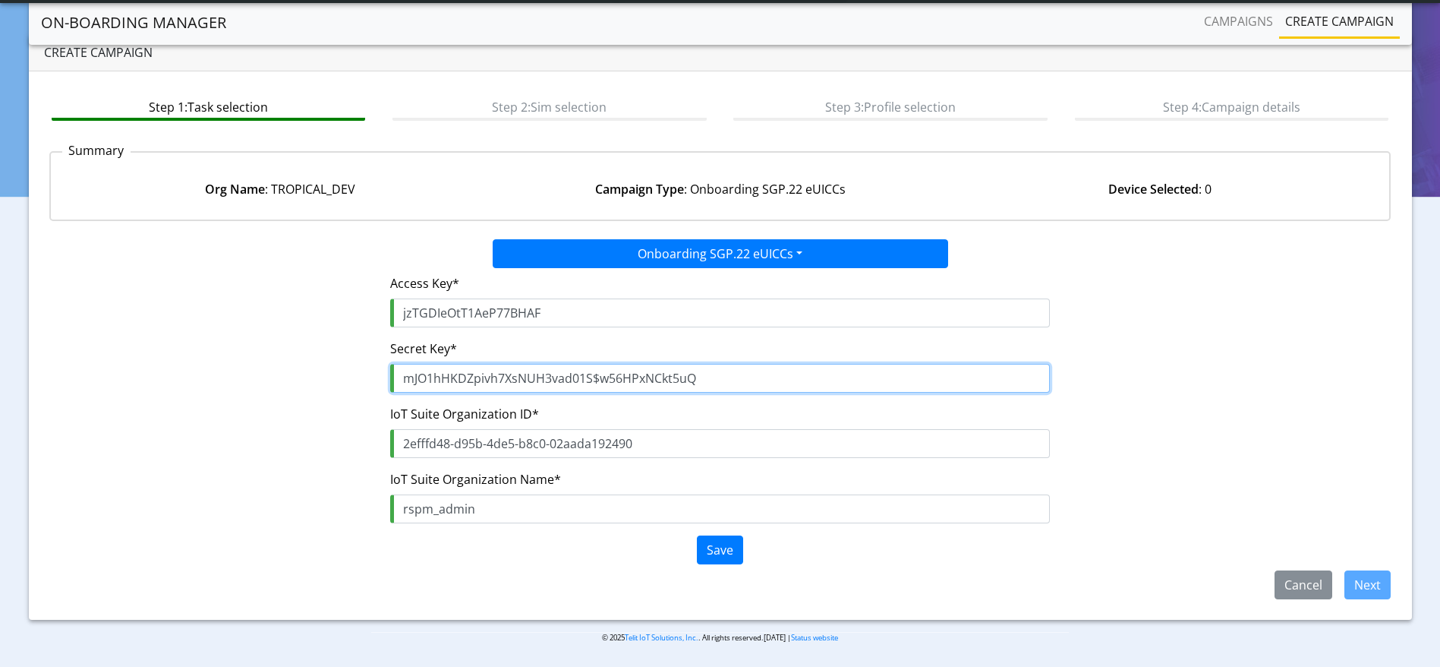
drag, startPoint x: 759, startPoint y: 378, endPoint x: 60, endPoint y: 383, distance: 699.3
click at [60, 383] on div "Access Key* jzTGDIeOtT1AeP77BHAF Secret Key* mJO1hHKDZpivh7XsNUH3vad01S$w56HPxN…" at bounding box center [720, 419] width 1365 height 302
